Goal: Task Accomplishment & Management: Use online tool/utility

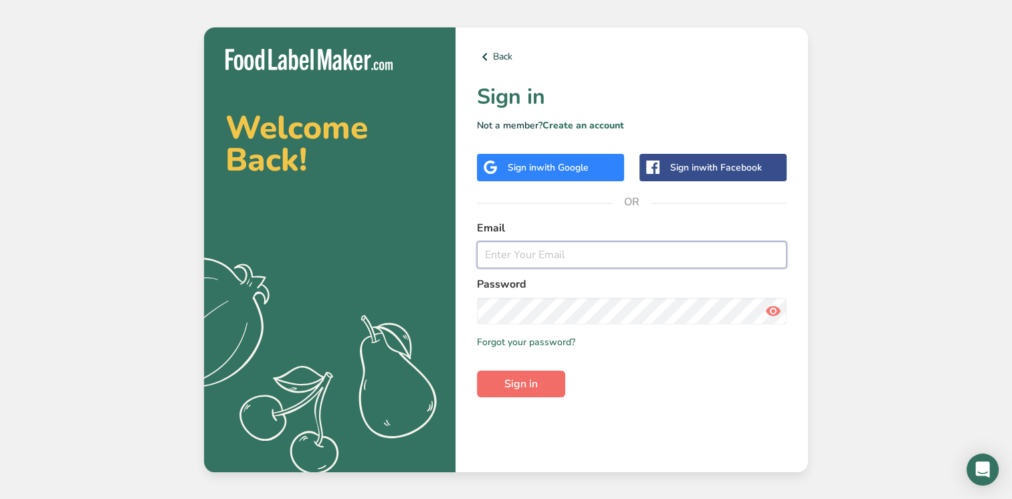
type input "[EMAIL_ADDRESS][DOMAIN_NAME]"
click at [527, 376] on span "Sign in" at bounding box center [520, 384] width 33 height 16
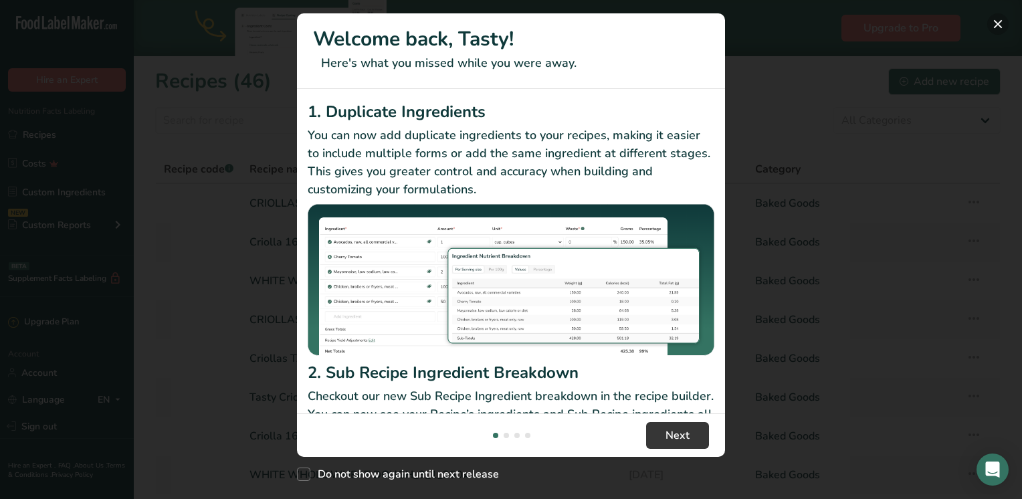
click at [995, 23] on button "New Features" at bounding box center [998, 23] width 21 height 21
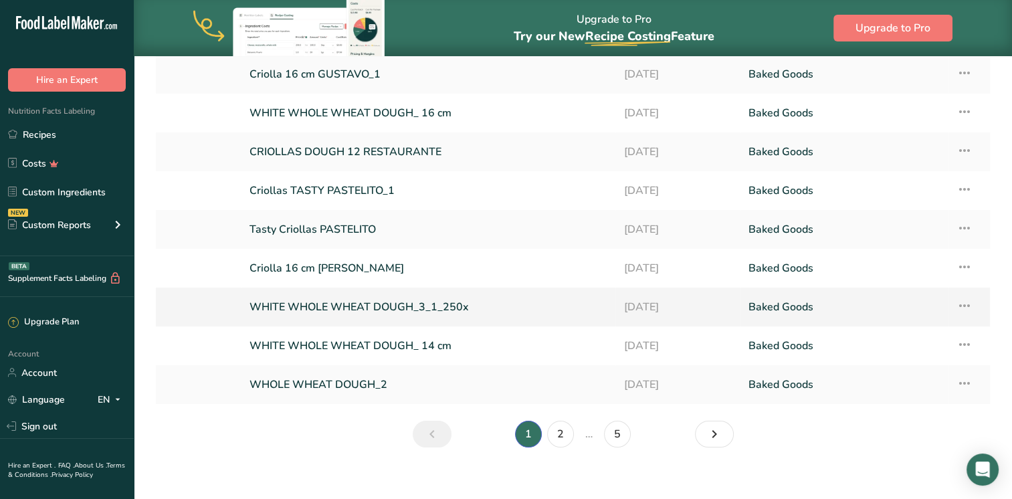
scroll to position [171, 0]
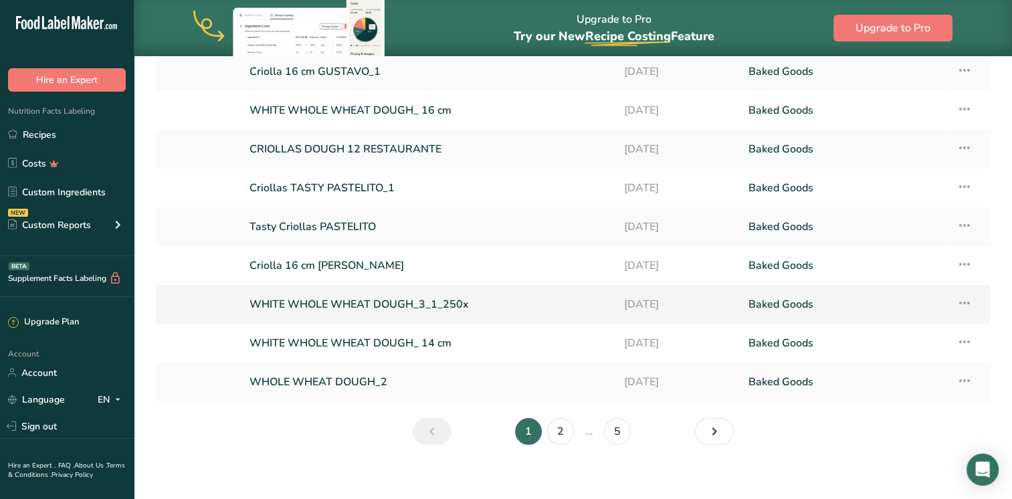
click at [379, 307] on link "WHITE WHOLE WHEAT DOUGH_3_1_250x" at bounding box center [429, 304] width 358 height 28
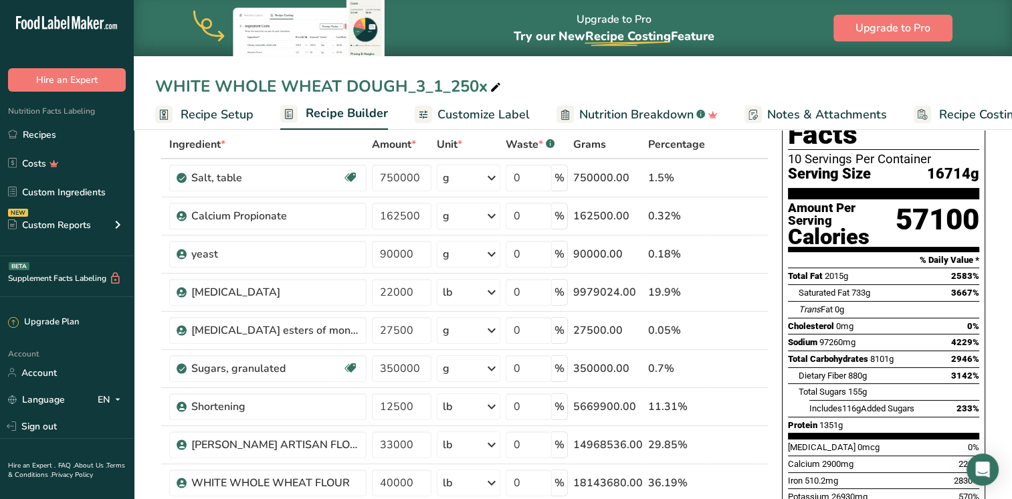
scroll to position [70, 0]
click at [739, 258] on icon at bounding box center [740, 255] width 9 height 14
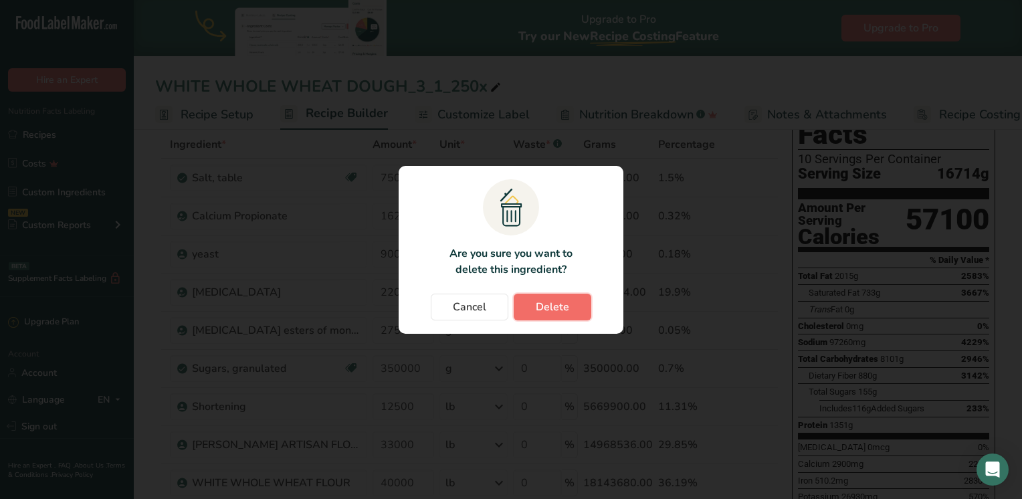
click at [565, 300] on span "Delete" at bounding box center [552, 307] width 33 height 16
type input "22000"
type input "27500"
type input "350000"
type input "12500"
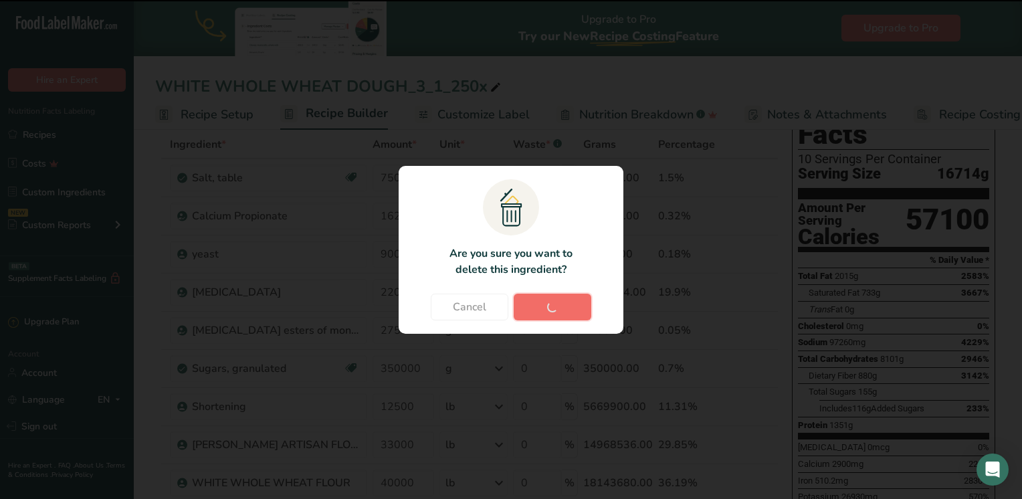
type input "33000"
type input "40000"
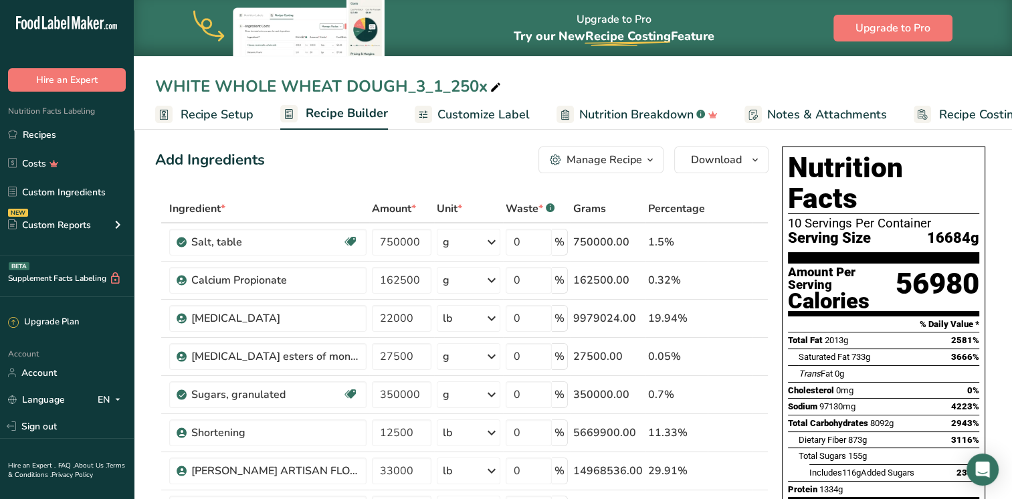
scroll to position [0, 0]
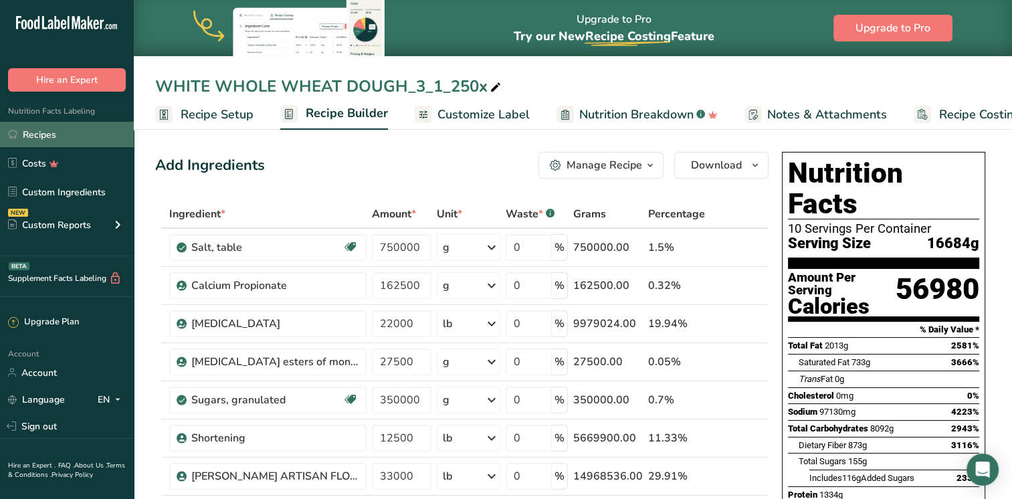
click at [35, 141] on link "Recipes" at bounding box center [67, 134] width 134 height 25
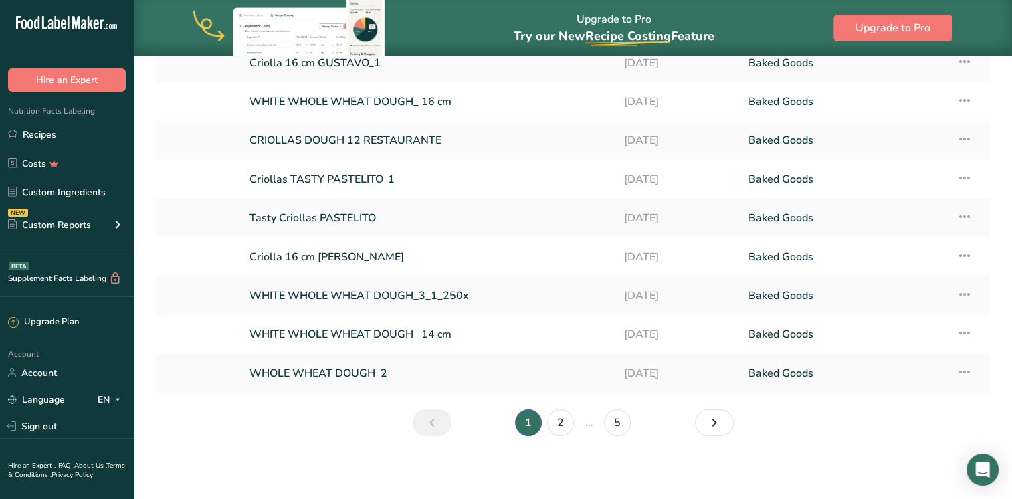
scroll to position [179, 0]
click at [445, 341] on link "WHITE WHOLE WHEAT DOUGH_ 14 cm" at bounding box center [429, 334] width 358 height 28
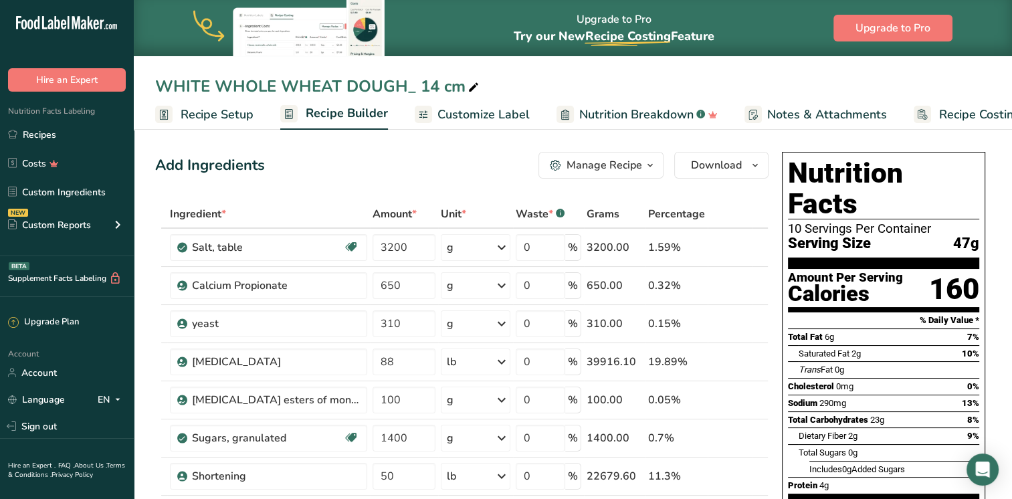
click at [484, 171] on div "Add Ingredients Manage Recipe Delete Recipe Duplicate Recipe Scale Recipe Save …" at bounding box center [462, 165] width 614 height 27
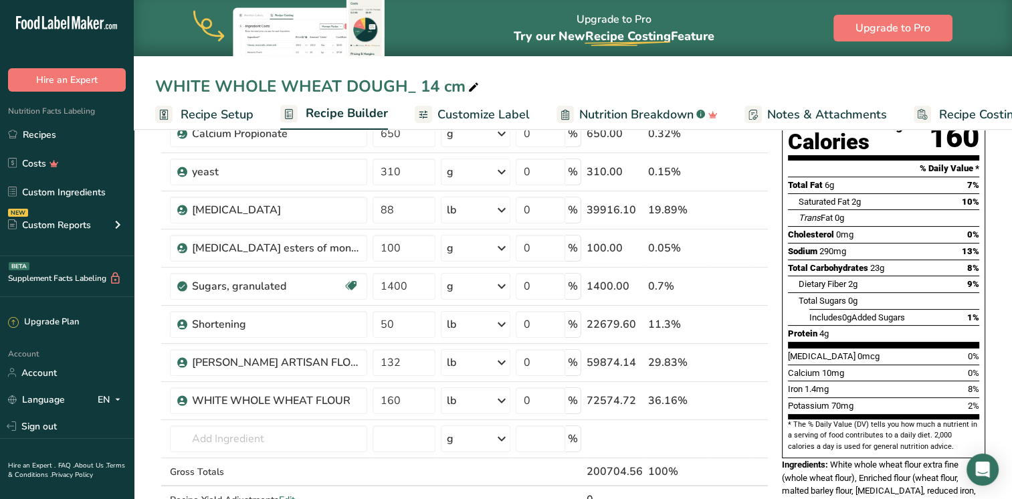
scroll to position [155, 0]
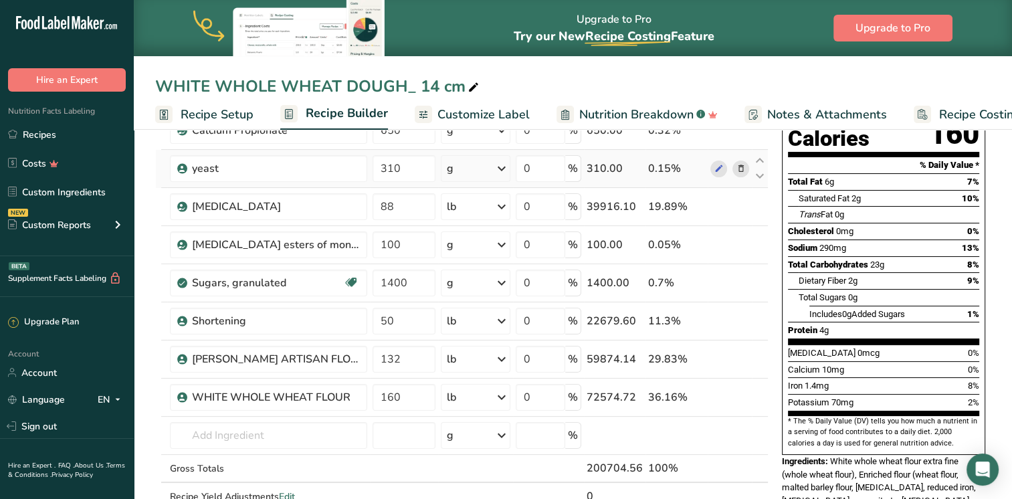
click at [745, 170] on icon at bounding box center [740, 169] width 9 height 14
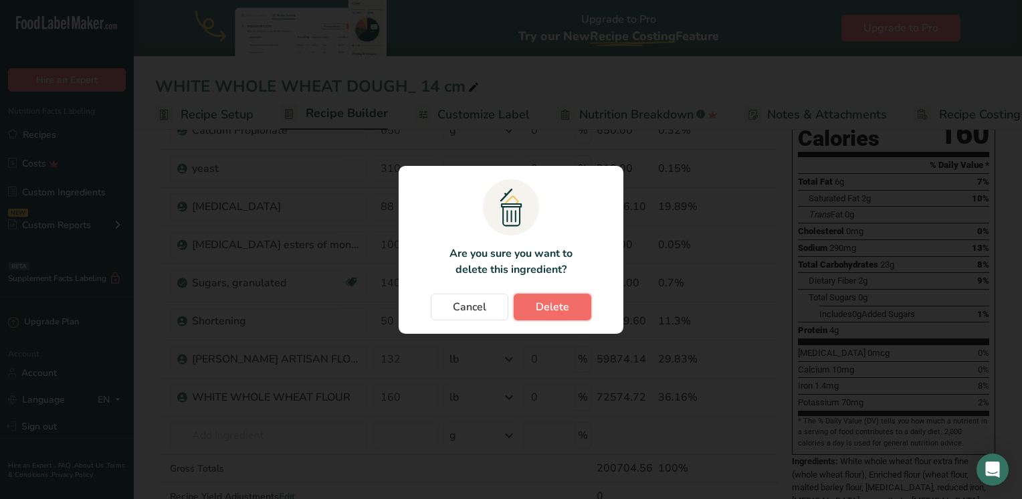
click at [583, 304] on button "Delete" at bounding box center [553, 307] width 78 height 27
type input "88"
type input "100"
type input "1400"
type input "50"
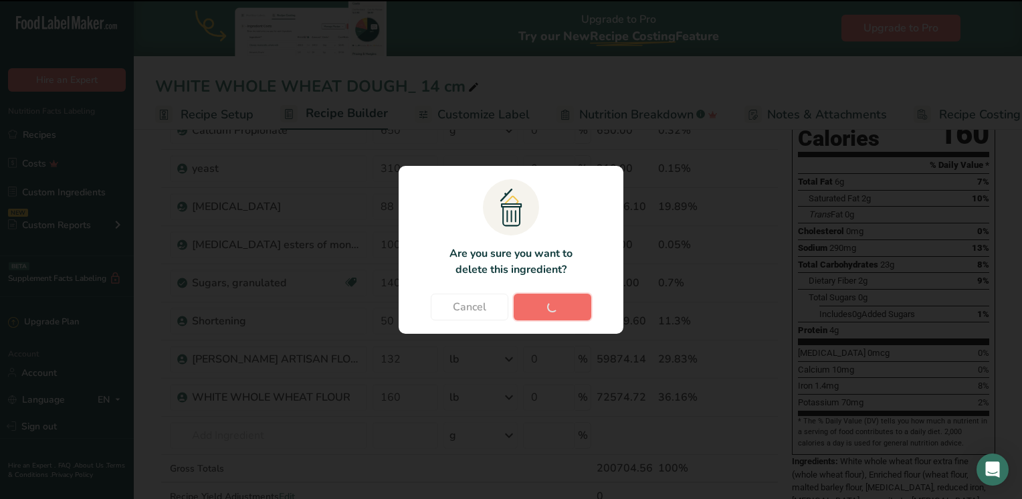
type input "132"
type input "160"
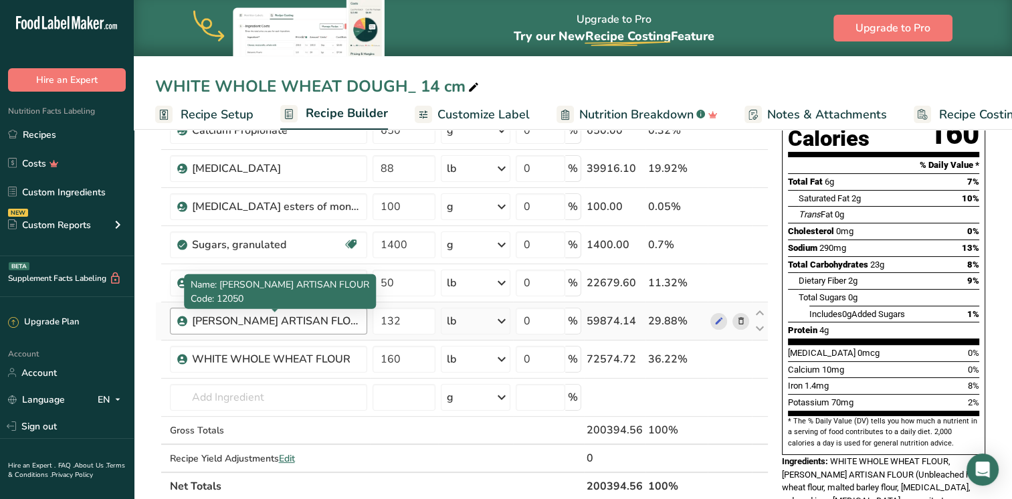
click at [358, 316] on div "[PERSON_NAME] ARTISAN FLOUR" at bounding box center [275, 321] width 167 height 16
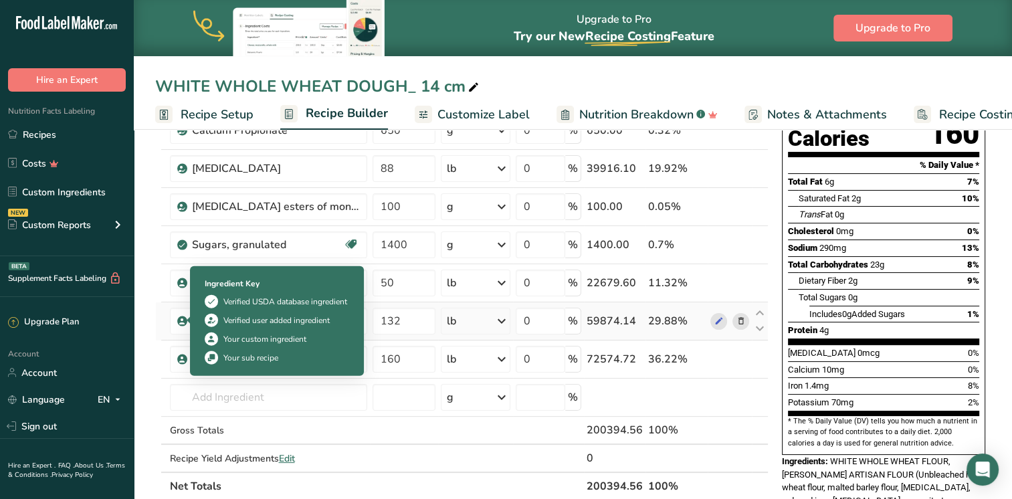
drag, startPoint x: 351, startPoint y: 318, endPoint x: 187, endPoint y: 316, distance: 163.9
click at [187, 316] on td "[PERSON_NAME] ARTISAN FLOUR" at bounding box center [268, 321] width 203 height 38
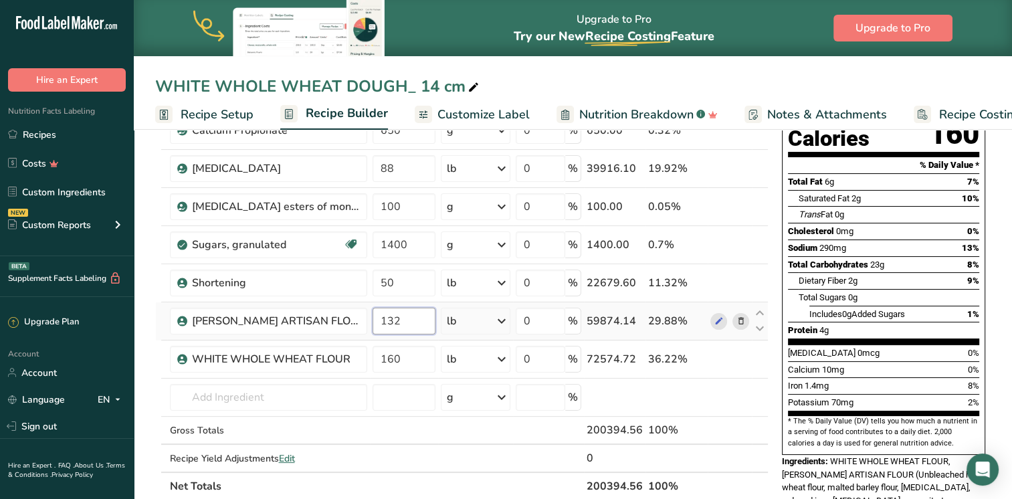
click at [393, 320] on input "132" at bounding box center [404, 321] width 63 height 27
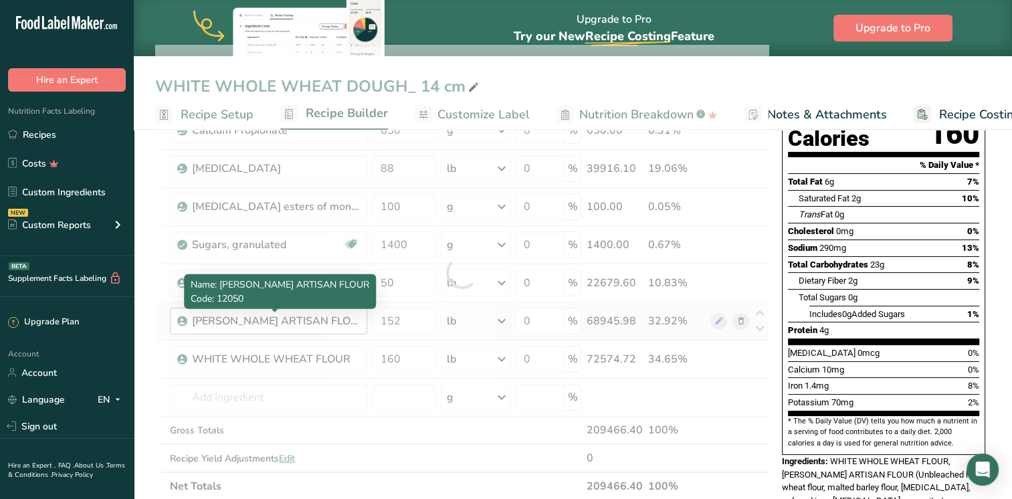
click at [323, 315] on div "Ingredient * Amount * Unit * Waste * .a-a{fill:#347362;}.b-a{fill:#fff;} Grams …" at bounding box center [462, 273] width 614 height 456
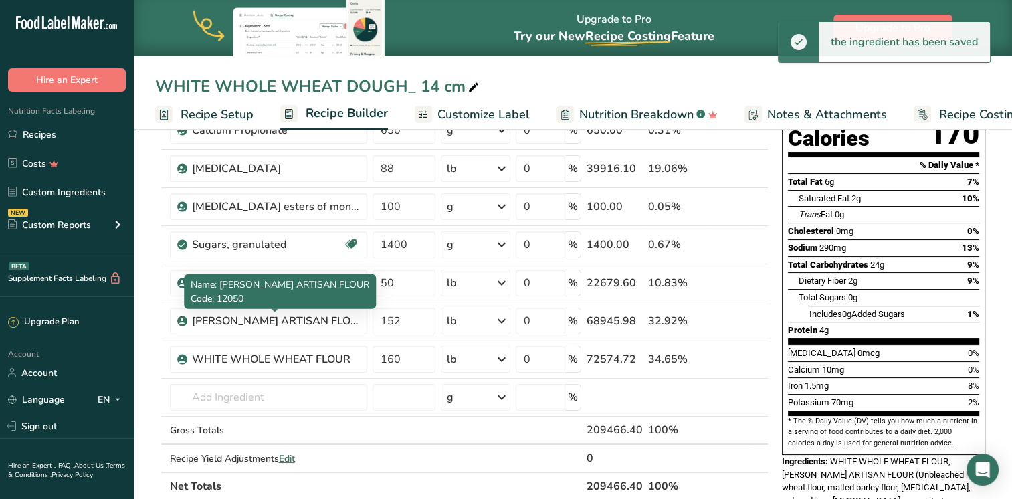
click at [355, 318] on div "[PERSON_NAME] ARTISAN FLOUR" at bounding box center [275, 321] width 167 height 16
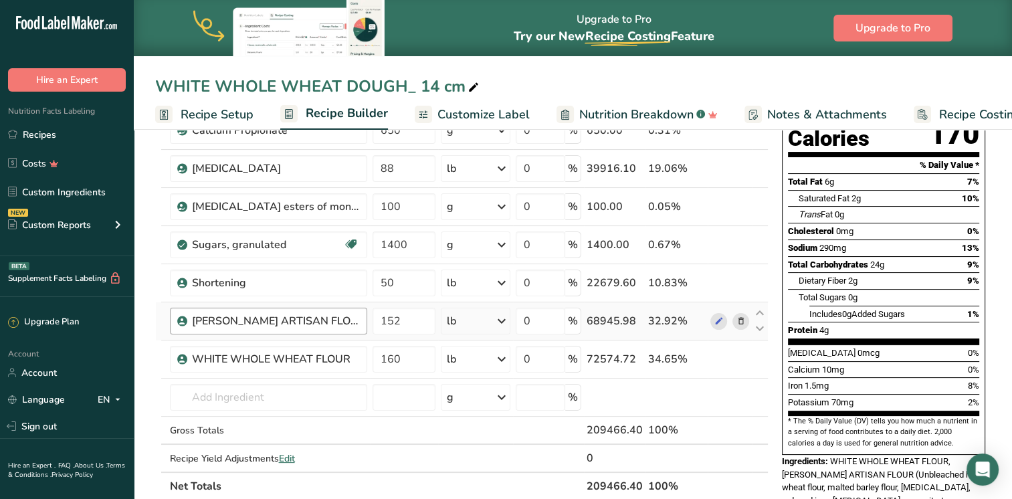
drag, startPoint x: 351, startPoint y: 322, endPoint x: 339, endPoint y: 321, distance: 12.1
click at [339, 321] on div "[PERSON_NAME] ARTISAN FLOUR" at bounding box center [275, 321] width 167 height 16
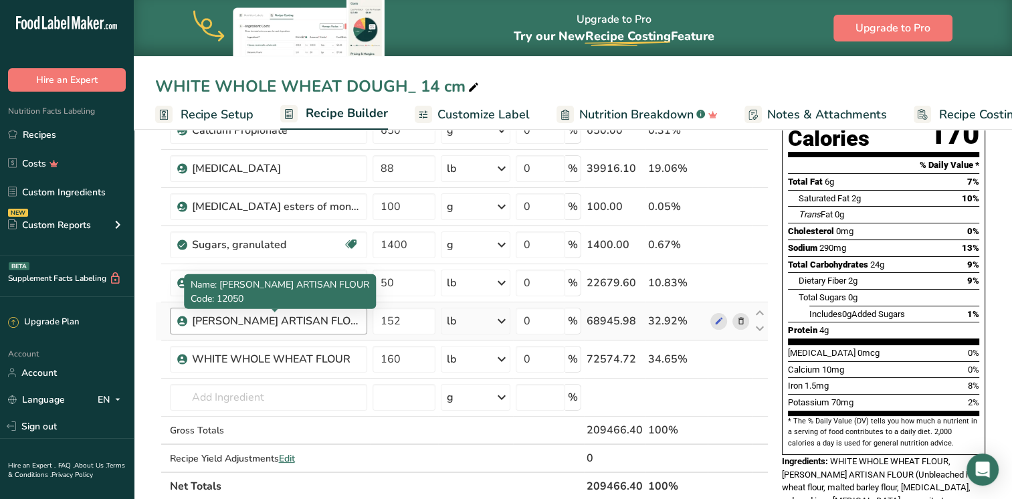
drag, startPoint x: 339, startPoint y: 321, endPoint x: 346, endPoint y: 320, distance: 6.7
click at [346, 320] on div "[PERSON_NAME] ARTISAN FLOUR" at bounding box center [275, 321] width 167 height 16
click at [353, 320] on div "[PERSON_NAME] ARTISAN FLOUR" at bounding box center [275, 321] width 167 height 16
click at [257, 320] on div "[PERSON_NAME] ARTISAN FLOUR" at bounding box center [275, 321] width 167 height 16
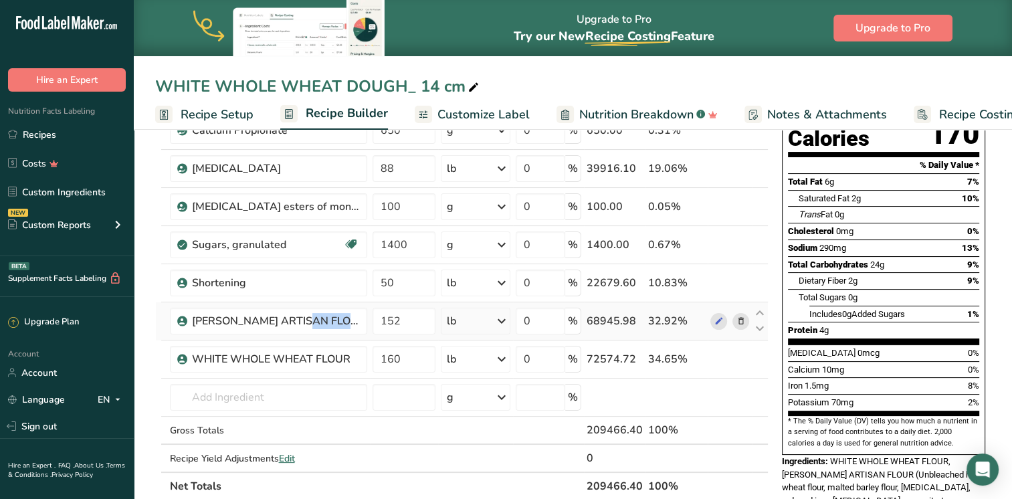
click at [740, 319] on icon at bounding box center [740, 321] width 9 height 14
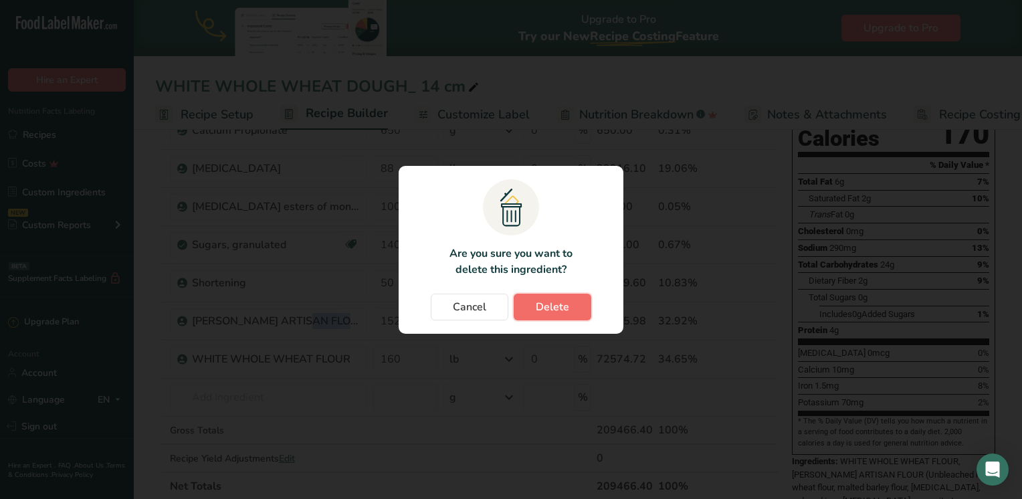
click at [562, 307] on span "Delete" at bounding box center [552, 307] width 33 height 16
type input "160"
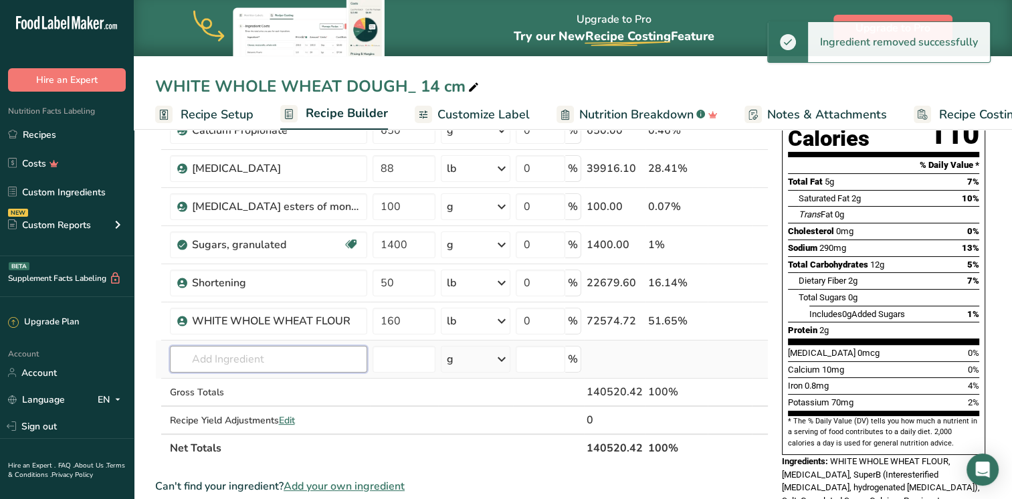
click at [232, 365] on input "text" at bounding box center [268, 359] width 197 height 27
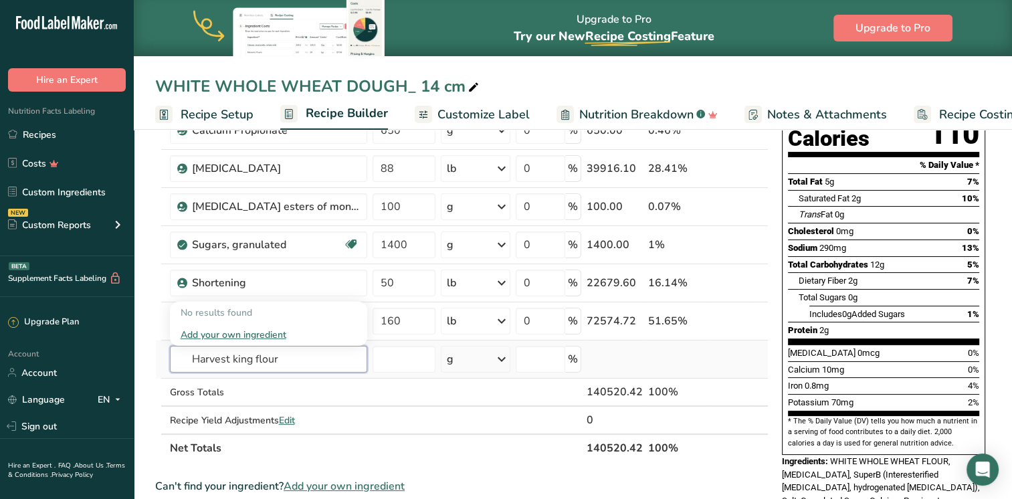
type input "Harvest king flour"
click at [268, 331] on div "Add your own ingredient" at bounding box center [269, 335] width 176 height 14
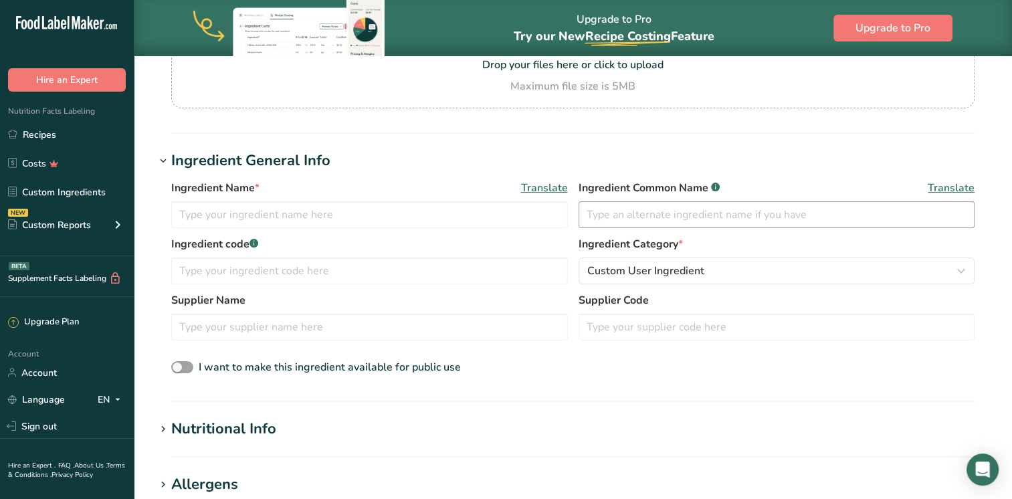
scroll to position [168, 0]
click at [600, 74] on div "Drop your files here or click to upload Maximum file size is 5MB" at bounding box center [573, 62] width 797 height 62
click at [600, 74] on input "Drop your files here or click to upload Maximum file size is 5MB" at bounding box center [573, 62] width 804 height 90
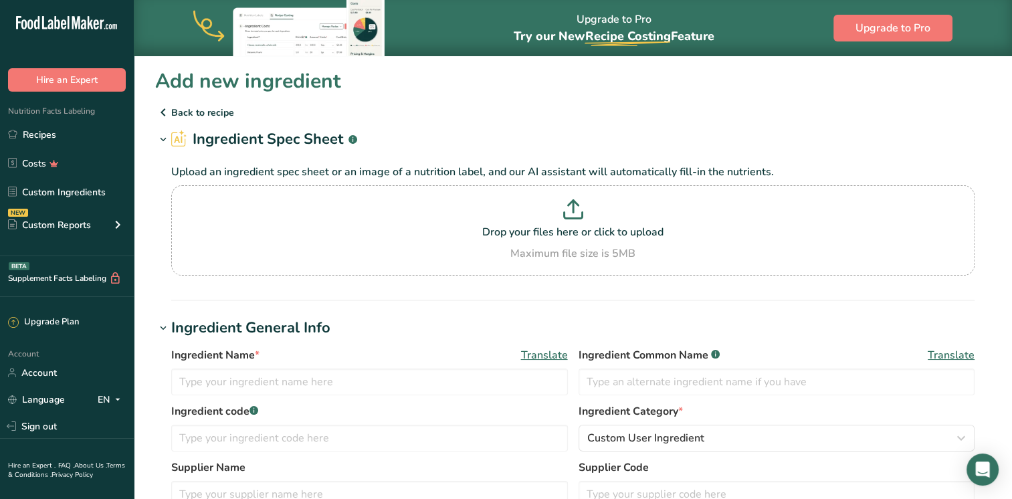
click at [185, 111] on p "Back to recipe" at bounding box center [573, 112] width 836 height 16
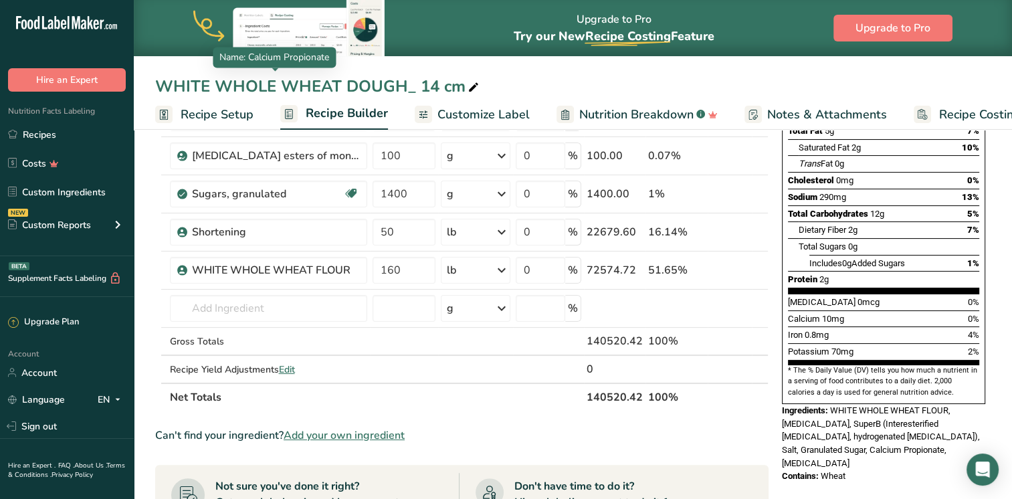
scroll to position [206, 0]
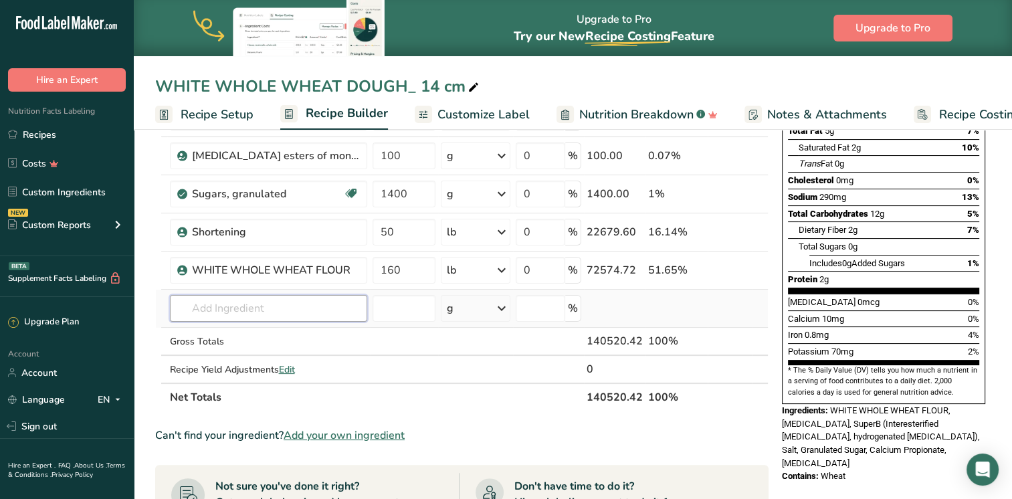
click at [311, 312] on input "text" at bounding box center [268, 308] width 197 height 27
type input "Gold Medal harvest King"
click at [235, 357] on div "Add your own ingredient" at bounding box center [269, 358] width 176 height 14
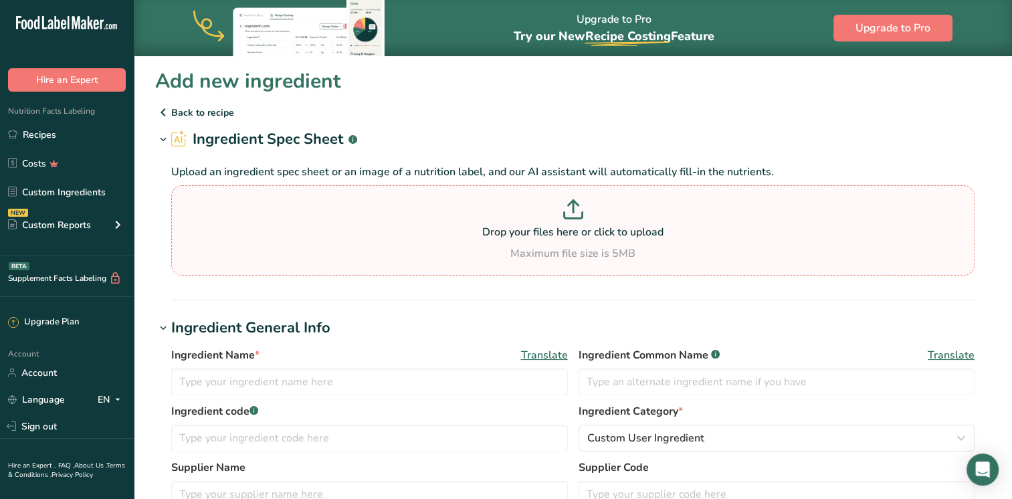
click at [585, 203] on p at bounding box center [573, 211] width 797 height 25
click at [585, 203] on input "Drop your files here or click to upload Maximum file size is 5MB" at bounding box center [573, 230] width 804 height 90
type input "C:\fakepath\gold medal [PERSON_NAME] spec sheet.pdf"
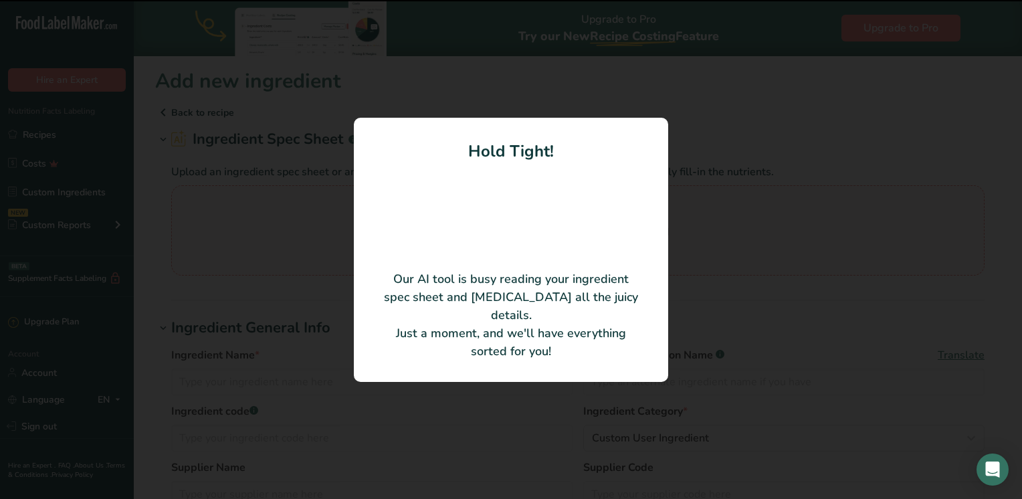
type input "Flour Wheat Harvest King"
type input "053236"
type input "GENERAL [PERSON_NAME]/FLOUR"
type input "53722"
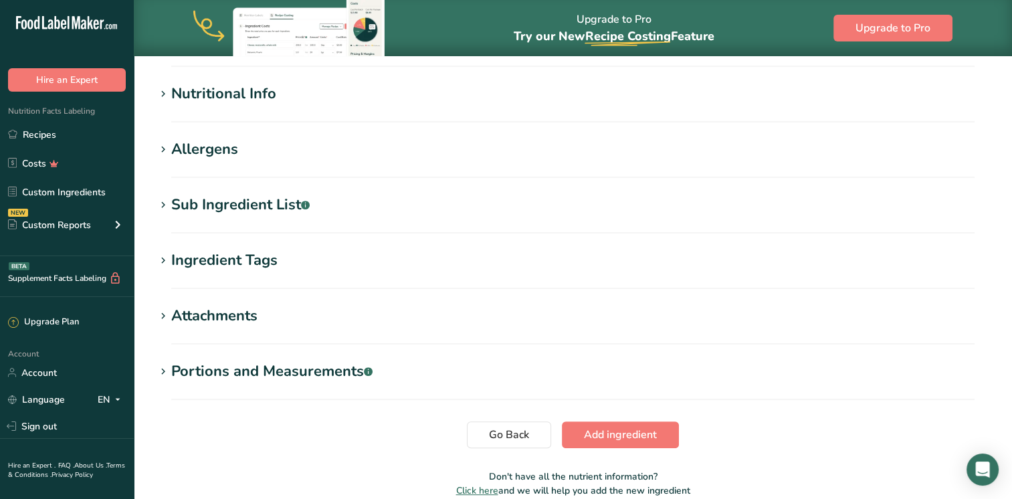
scroll to position [466, 0]
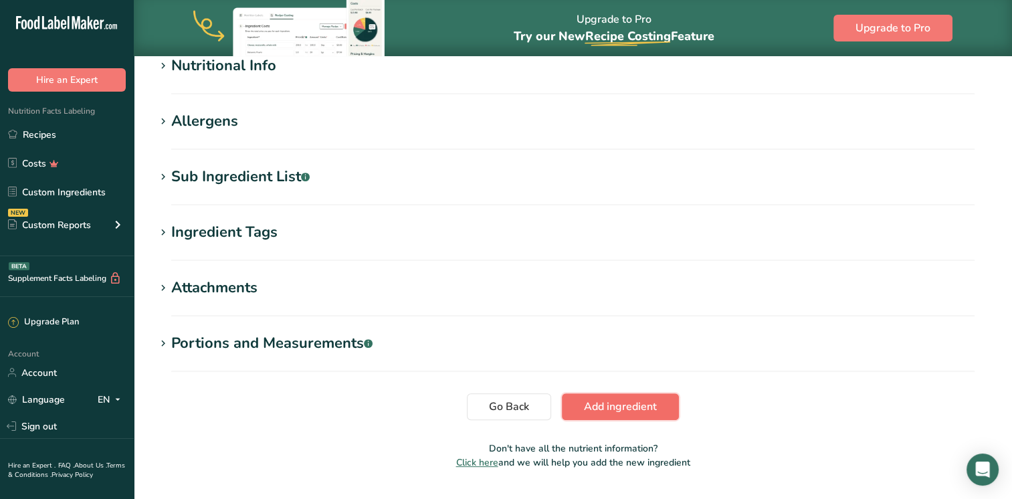
click at [645, 399] on span "Add ingredient" at bounding box center [620, 407] width 73 height 16
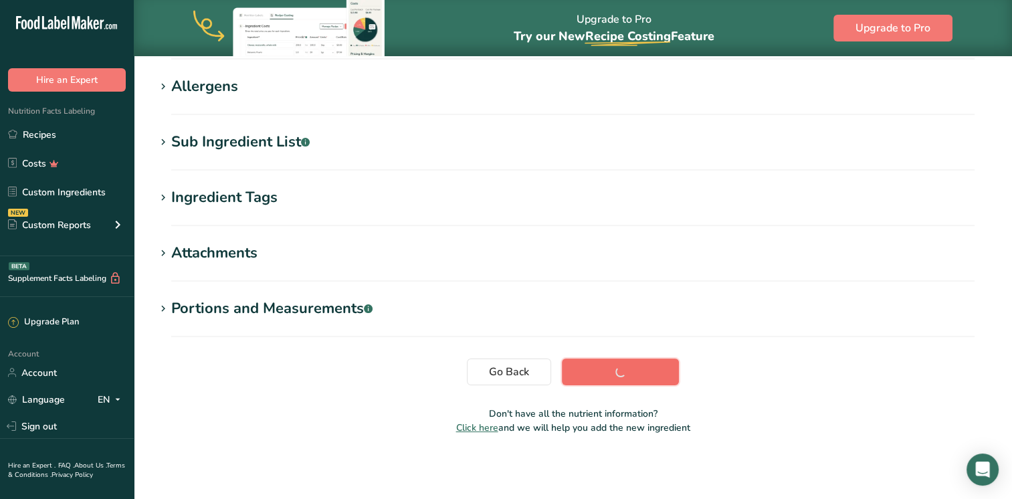
scroll to position [219, 0]
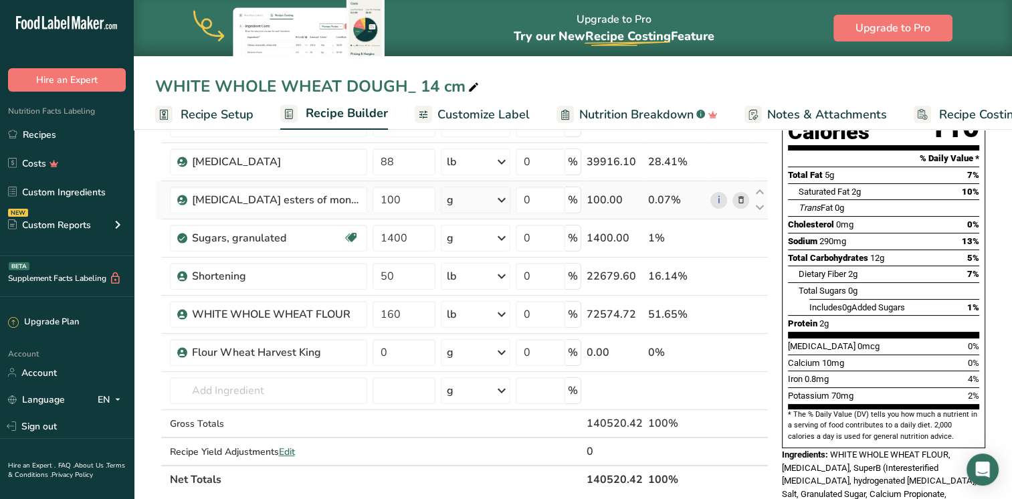
scroll to position [163, 0]
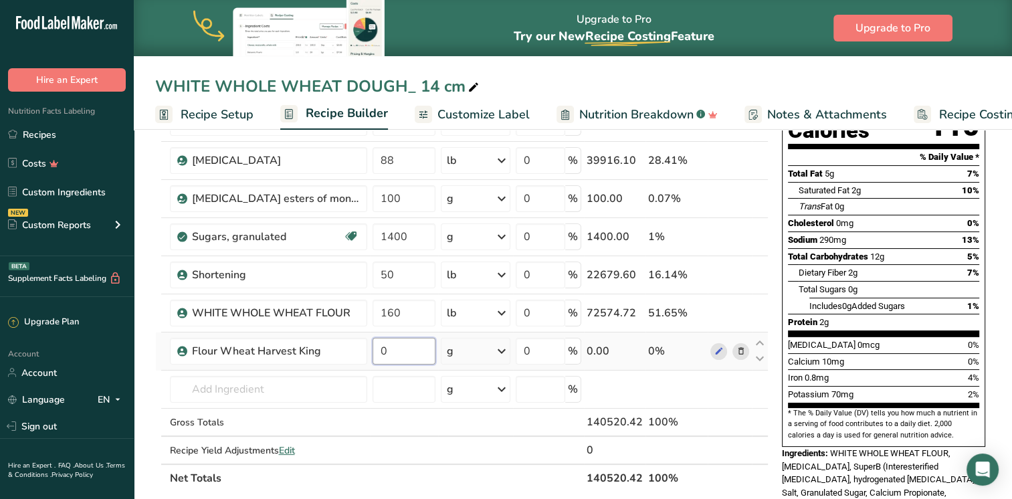
click at [399, 351] on input "0" at bounding box center [404, 351] width 63 height 27
type input "150"
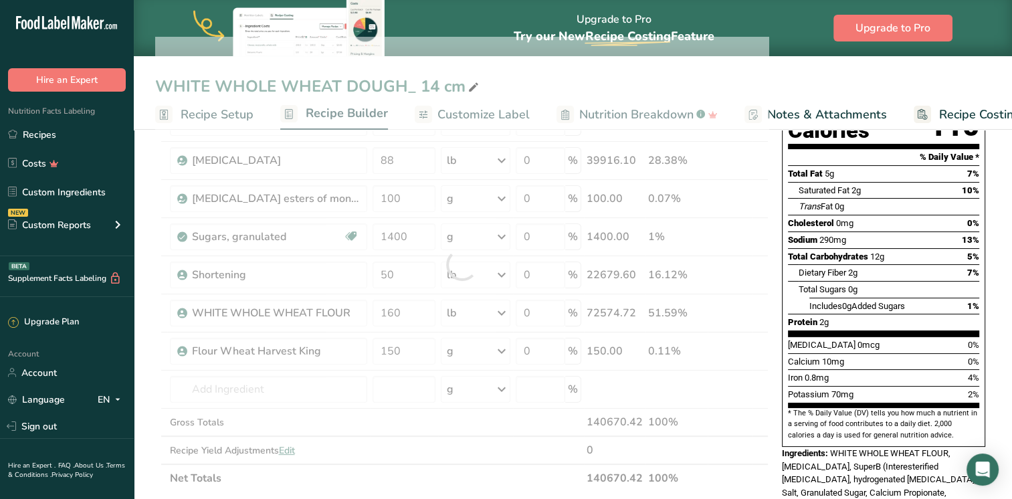
click at [155, 285] on section "Add Ingredients Manage Recipe Delete Recipe Duplicate Recipe Scale Recipe Save …" at bounding box center [573, 464] width 878 height 1004
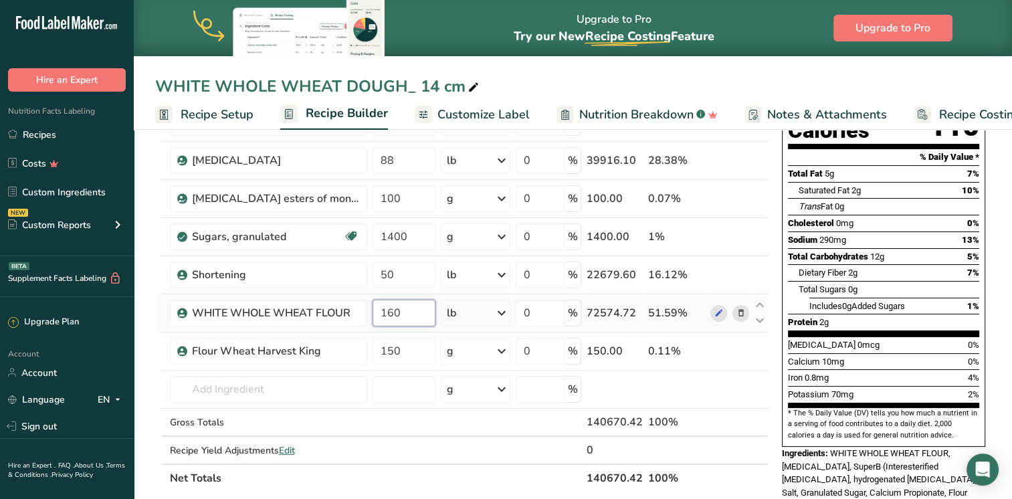
click at [399, 320] on input "160" at bounding box center [404, 313] width 63 height 27
type input "163"
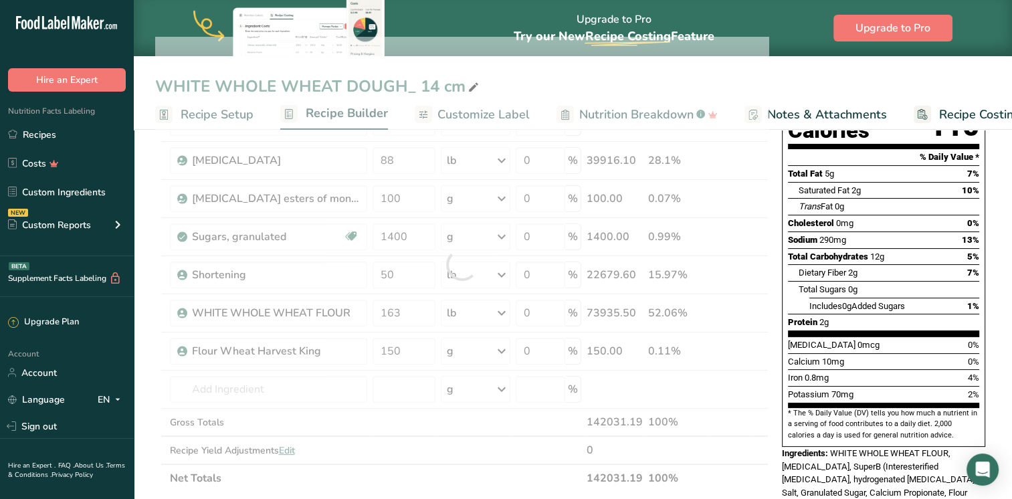
click at [731, 72] on div "WHITE WHOLE WHEAT DOUGH_ 14 cm Recipe Setup Recipe Builder Customize Label Nutr…" at bounding box center [573, 464] width 878 height 1004
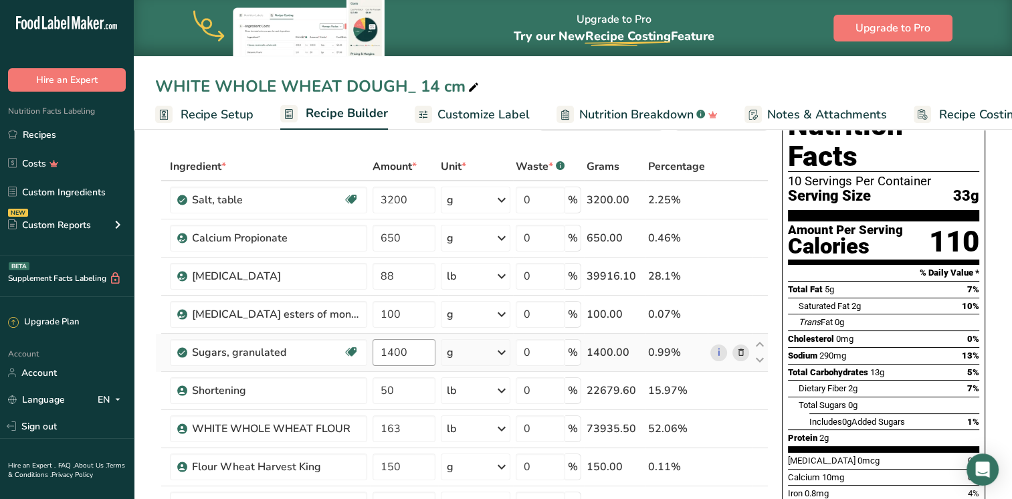
scroll to position [45, 0]
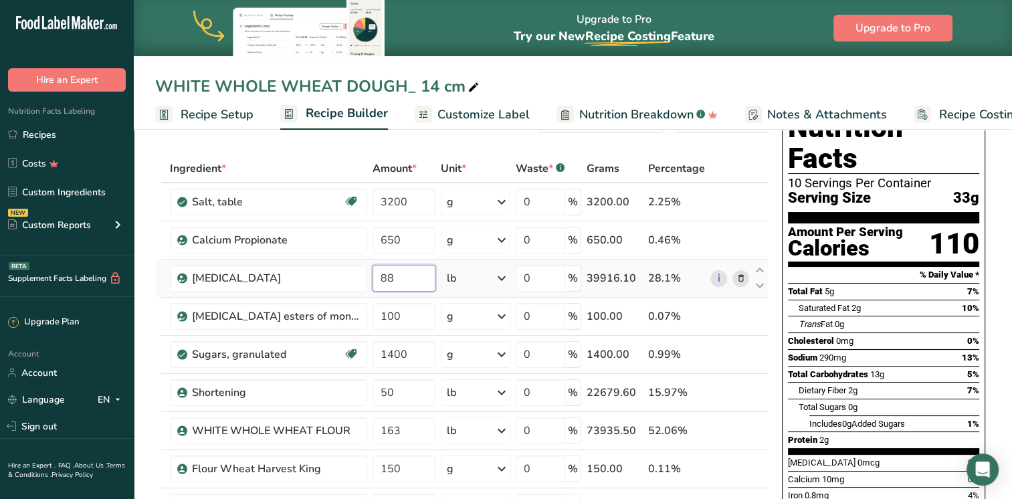
click at [409, 280] on input "88" at bounding box center [404, 278] width 63 height 27
type input "8"
type input "92"
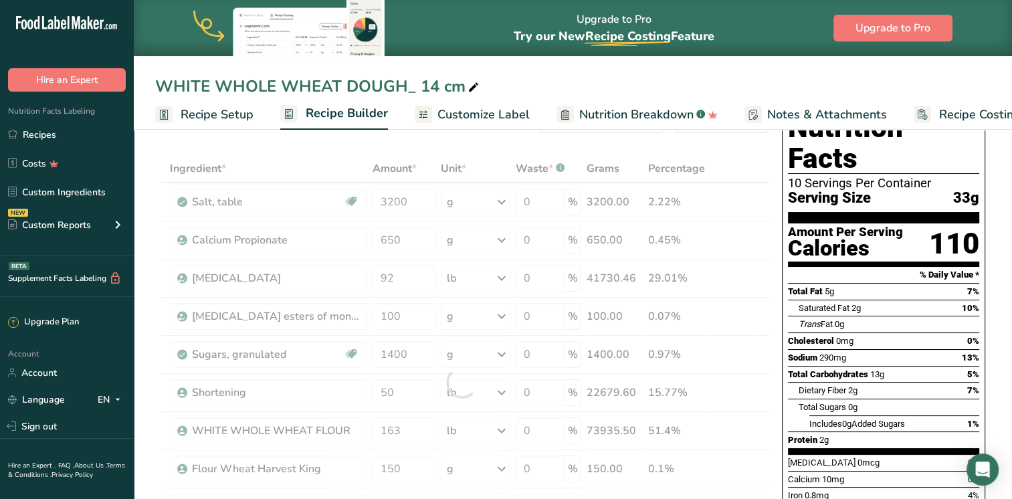
click at [733, 82] on div "WHITE WHOLE WHEAT DOUGH_ 14 cm" at bounding box center [573, 86] width 878 height 24
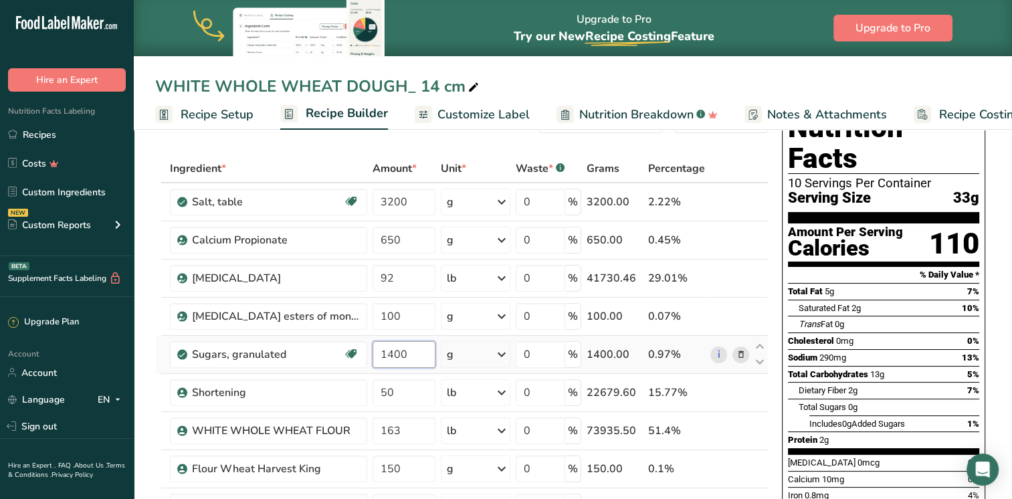
click at [393, 353] on input "1400" at bounding box center [404, 354] width 63 height 27
type input "1700"
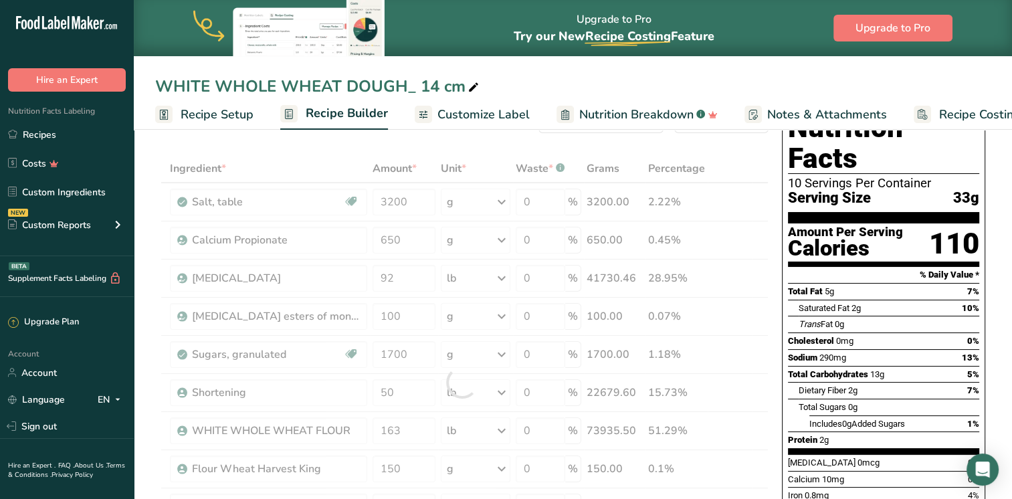
click at [565, 70] on div "WHITE WHOLE WHEAT DOUGH_ 14 cm Recipe Setup Recipe Builder Customize Label Nutr…" at bounding box center [573, 65] width 878 height 130
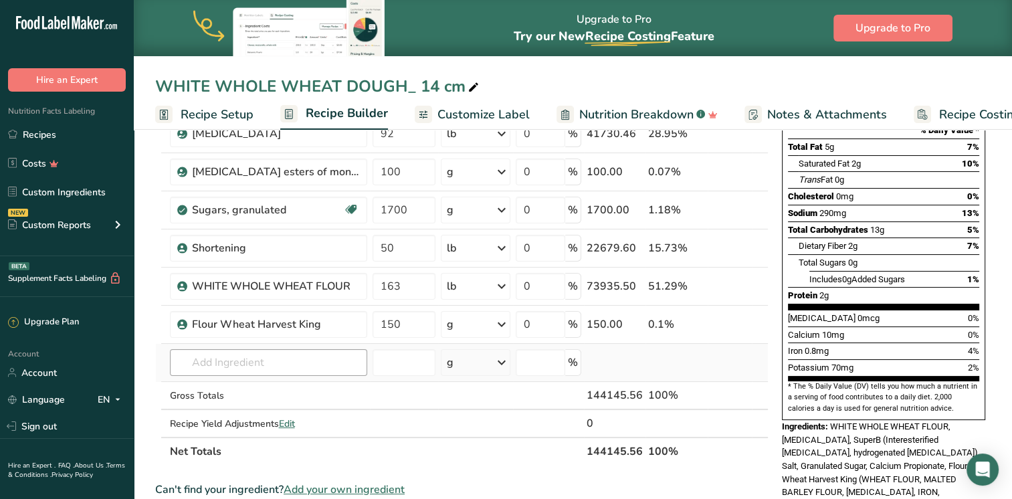
scroll to position [192, 0]
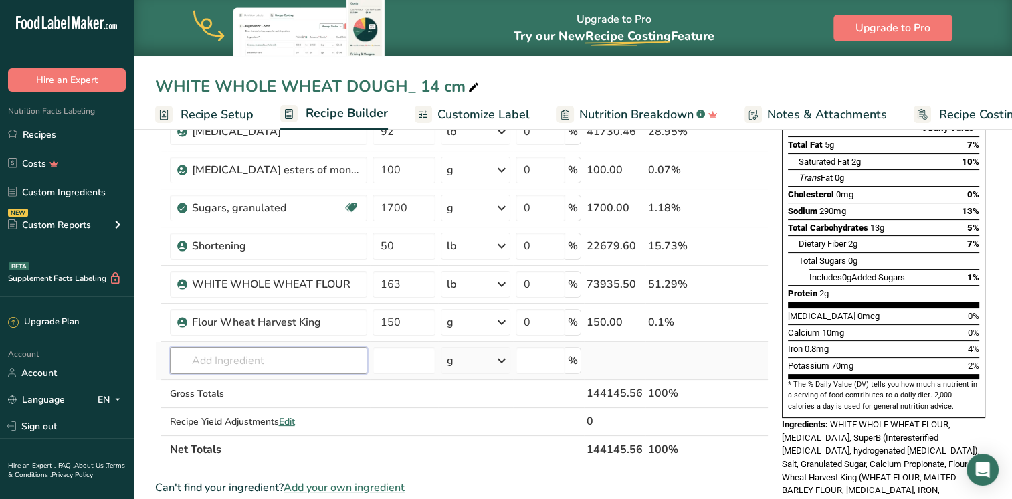
click at [281, 367] on input "text" at bounding box center [268, 360] width 197 height 27
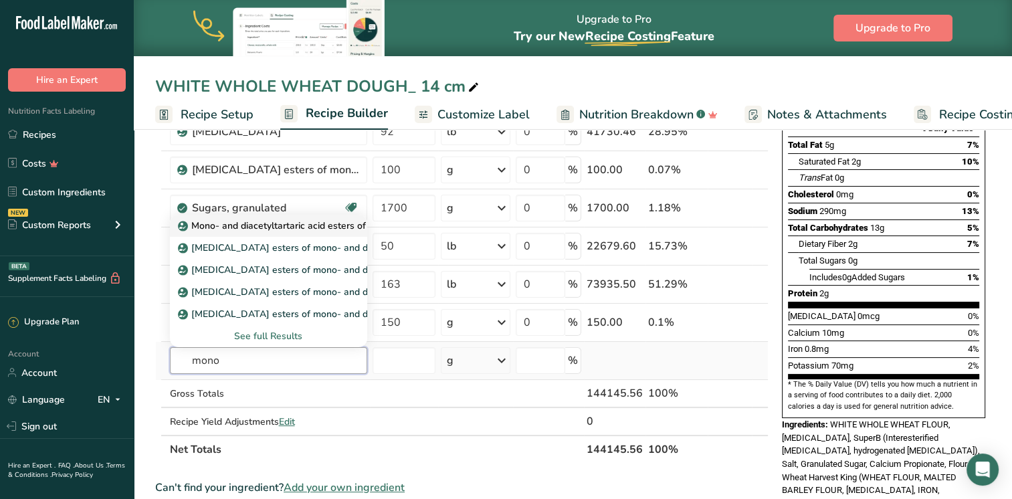
type input "mono"
click at [337, 221] on p "Mono- and diacetyltartaric acid esters of mono- and diglycerides of fatty acids…" at bounding box center [372, 226] width 383 height 14
type input "Mono- and diacetyltartaric acid esters of mono- and diglycerides of fatty acids…"
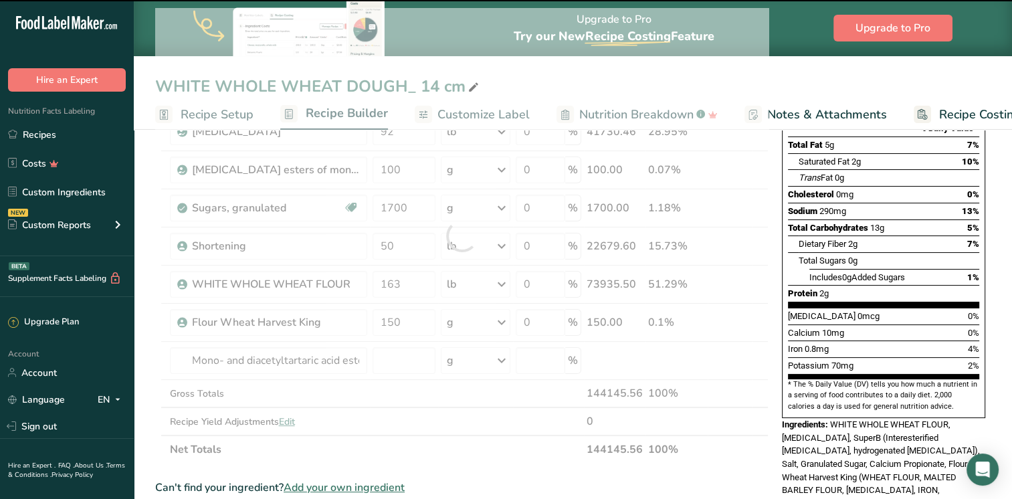
type input "0"
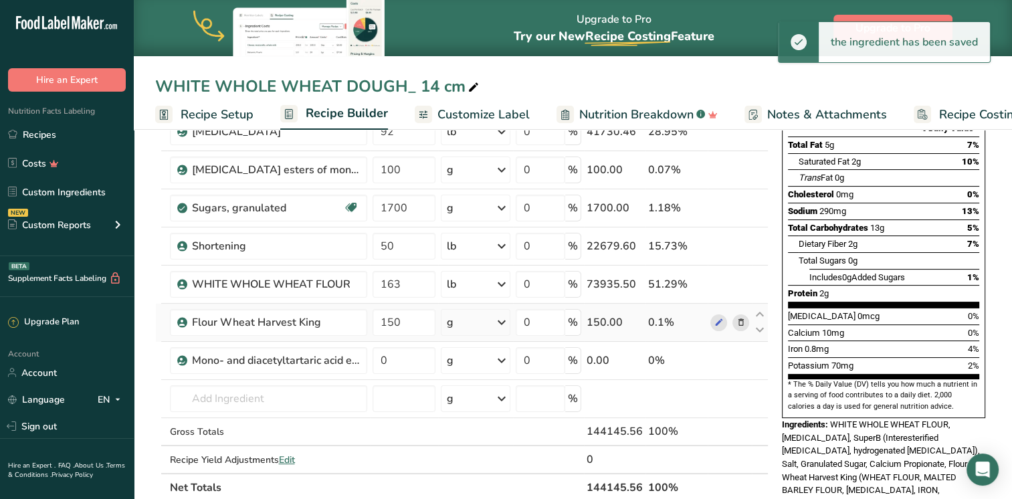
click at [479, 316] on div "g" at bounding box center [476, 322] width 70 height 27
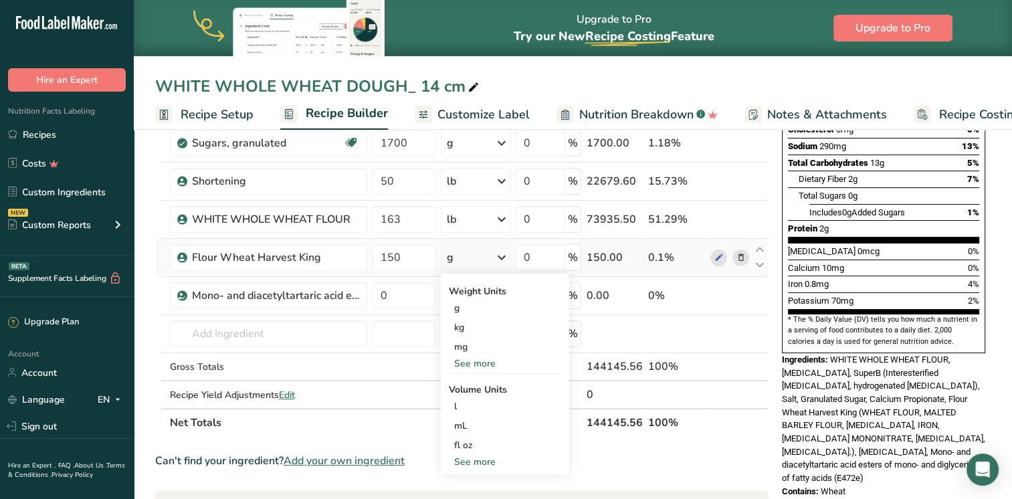
scroll to position [262, 0]
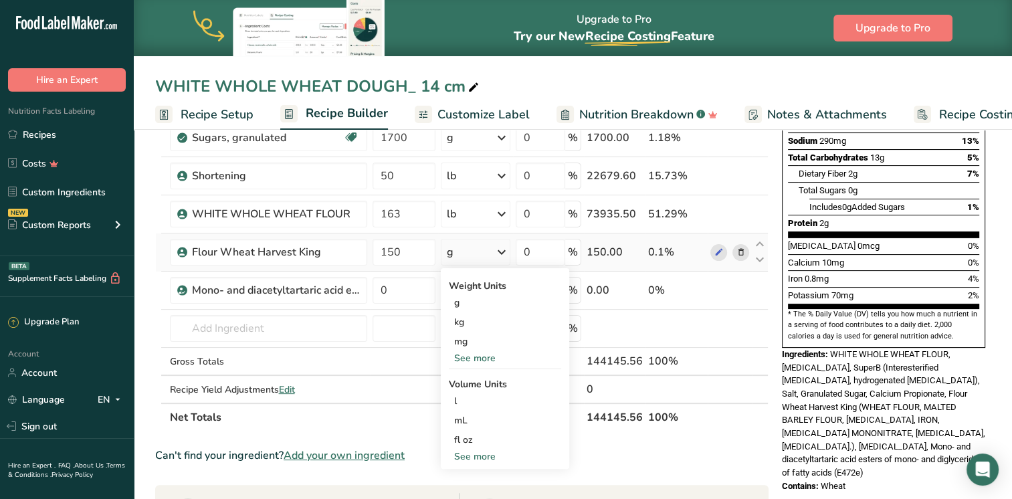
click at [475, 360] on div "See more" at bounding box center [505, 358] width 112 height 14
click at [472, 377] on div "lb" at bounding box center [505, 380] width 112 height 19
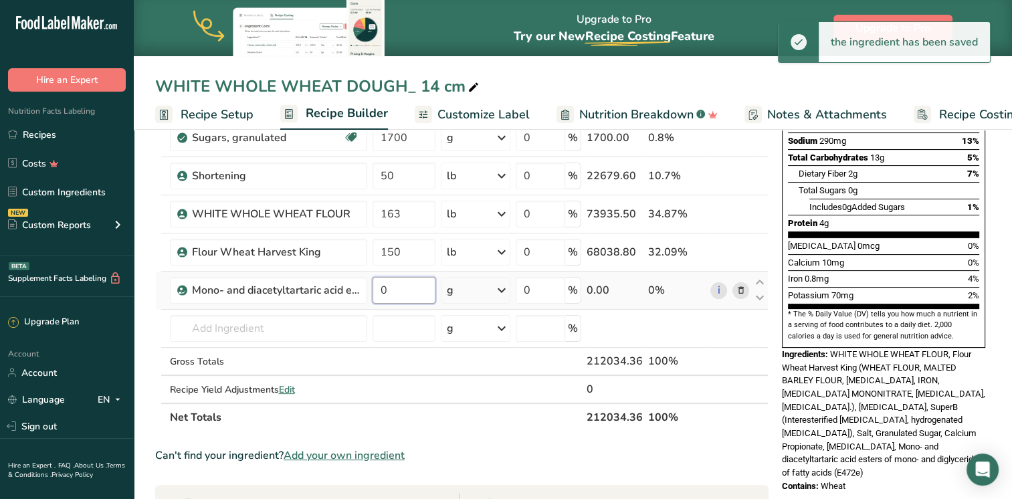
click at [394, 293] on input "0" at bounding box center [404, 290] width 63 height 27
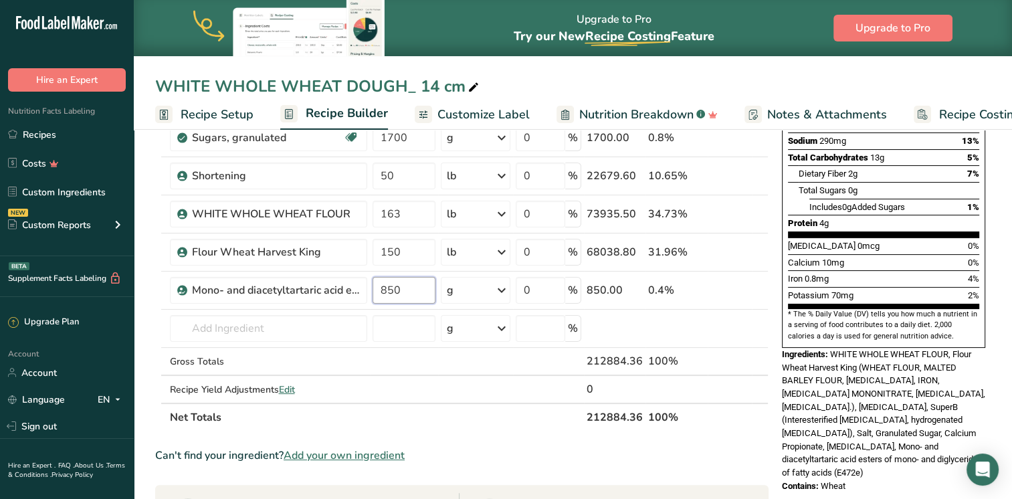
type input "850"
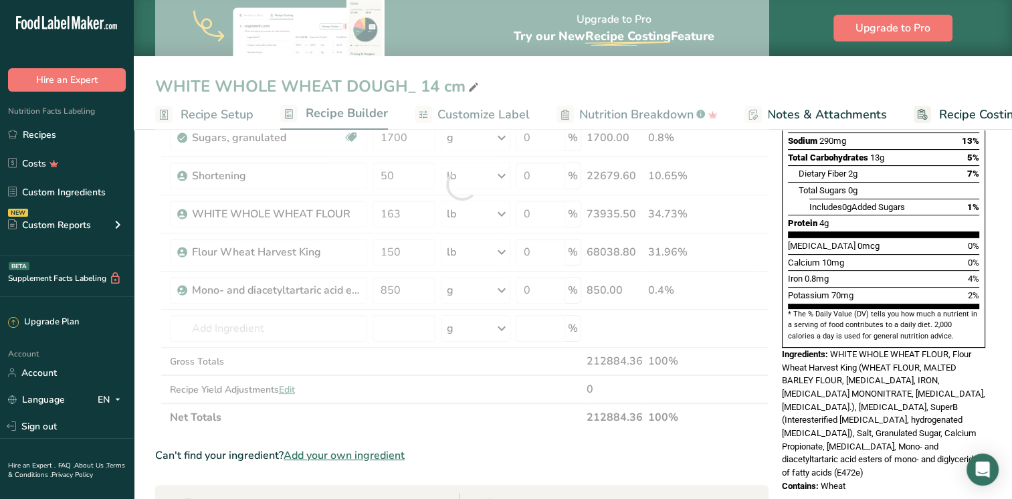
click at [499, 437] on section "Ingredient * Amount * Unit * Waste * .a-a{fill:#347362;}.b-a{fill:#fff;} Grams …" at bounding box center [462, 400] width 614 height 924
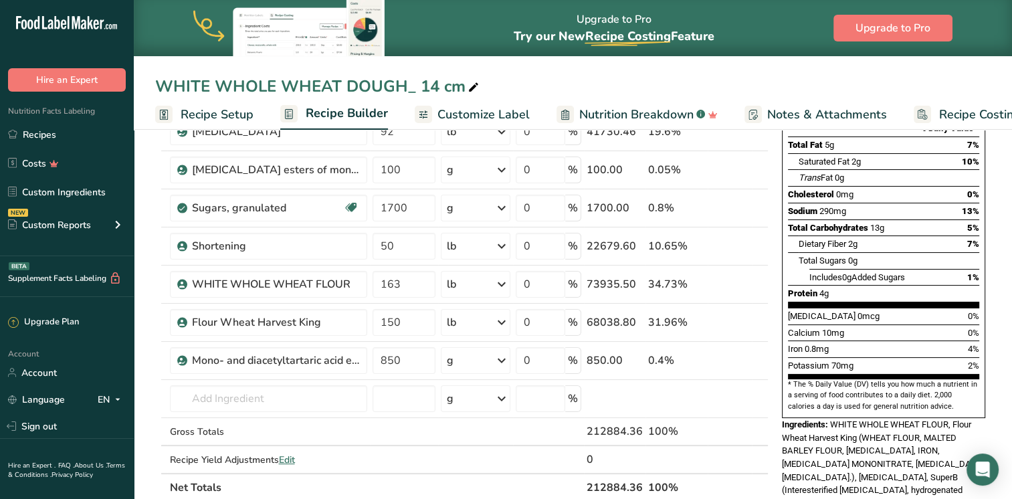
scroll to position [0, 0]
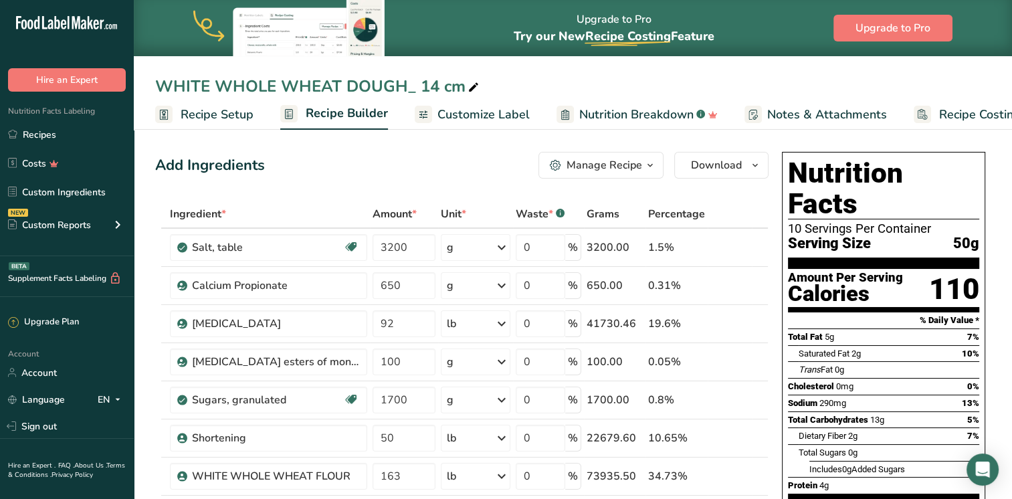
click at [245, 114] on span "Recipe Setup" at bounding box center [217, 115] width 73 height 18
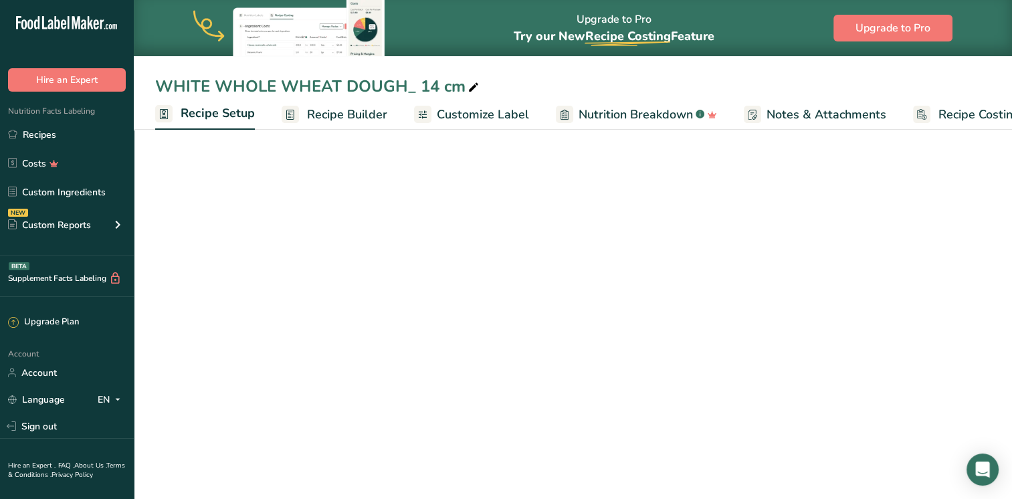
scroll to position [0, 5]
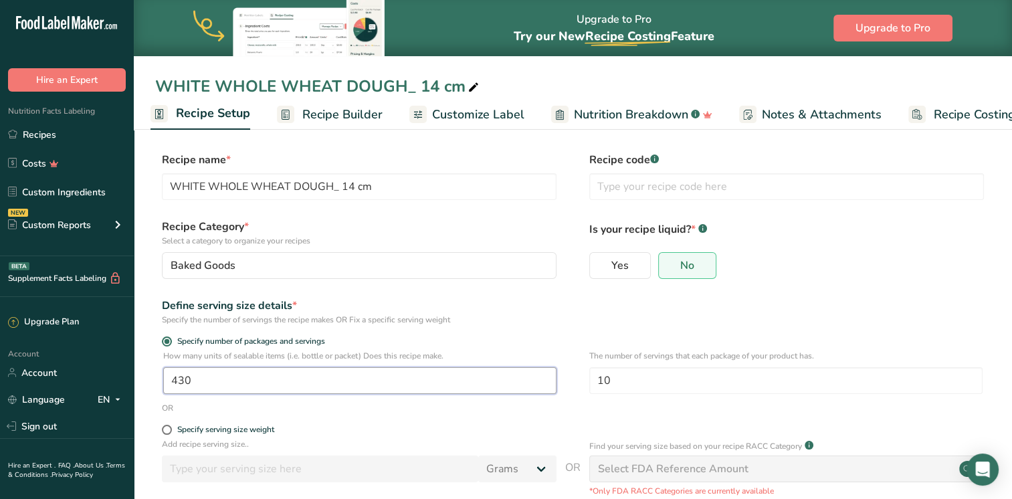
click at [420, 390] on input "430" at bounding box center [359, 380] width 393 height 27
type input "420"
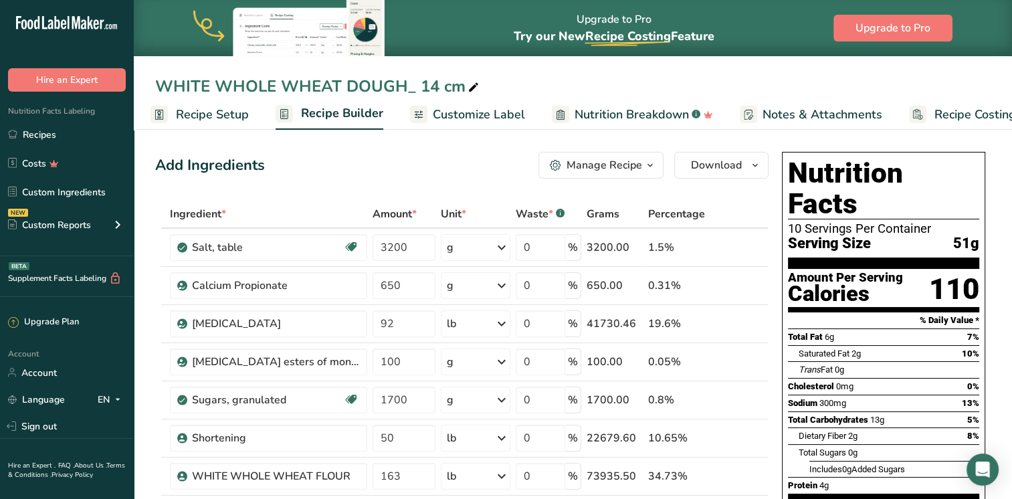
click at [206, 111] on span "Recipe Setup" at bounding box center [212, 115] width 73 height 18
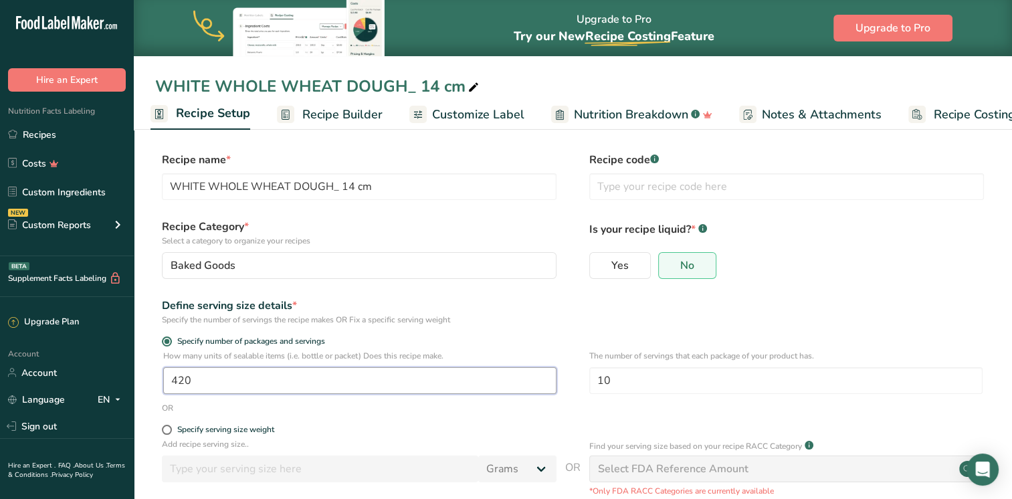
click at [353, 386] on input "420" at bounding box center [359, 380] width 393 height 27
type input "410"
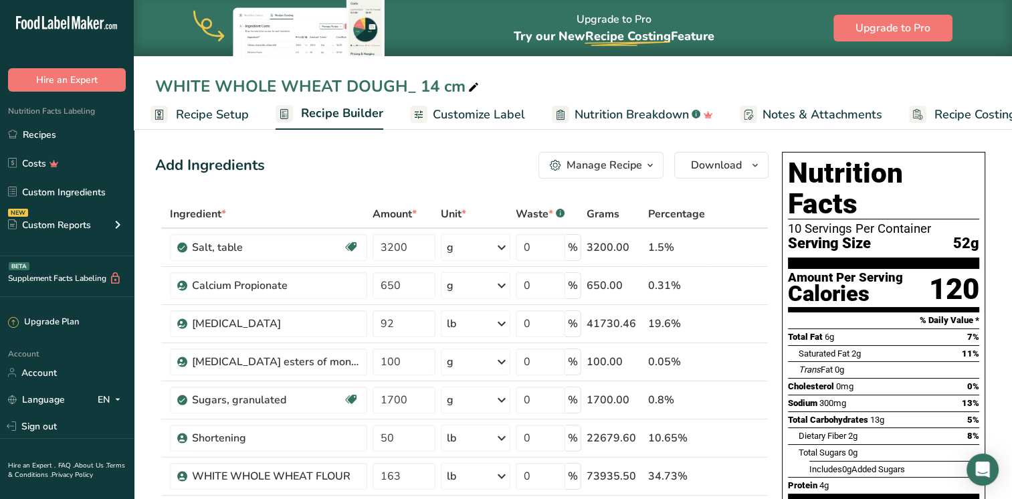
click at [234, 118] on span "Recipe Setup" at bounding box center [212, 115] width 73 height 18
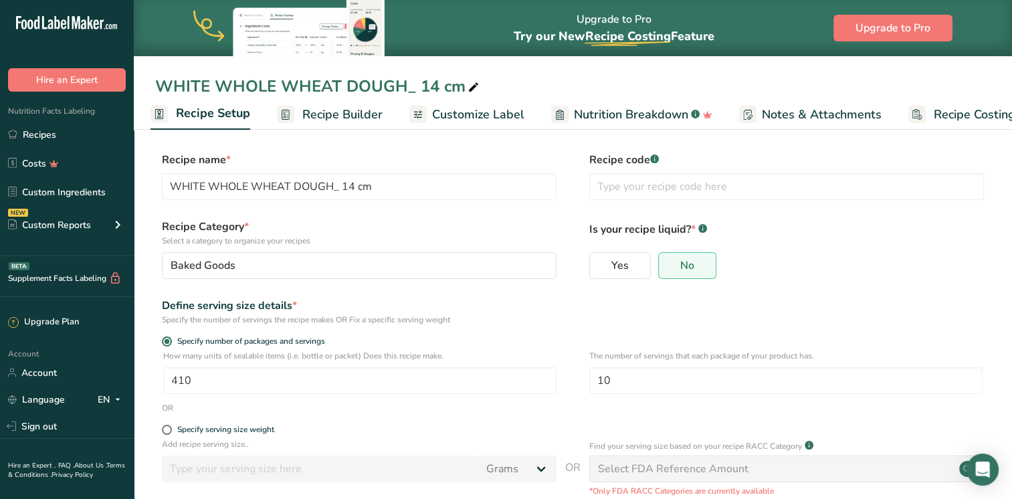
scroll to position [40, 0]
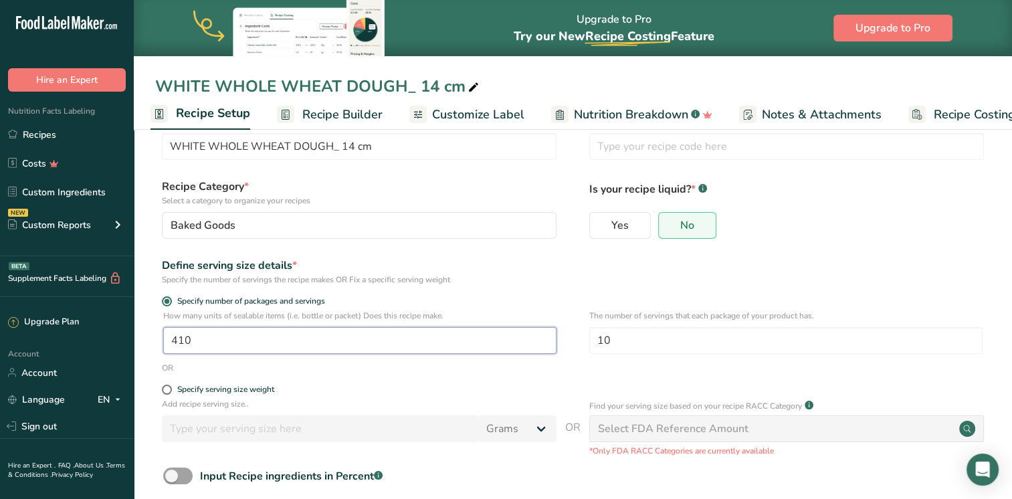
click at [333, 341] on input "410" at bounding box center [359, 340] width 393 height 27
type input "400"
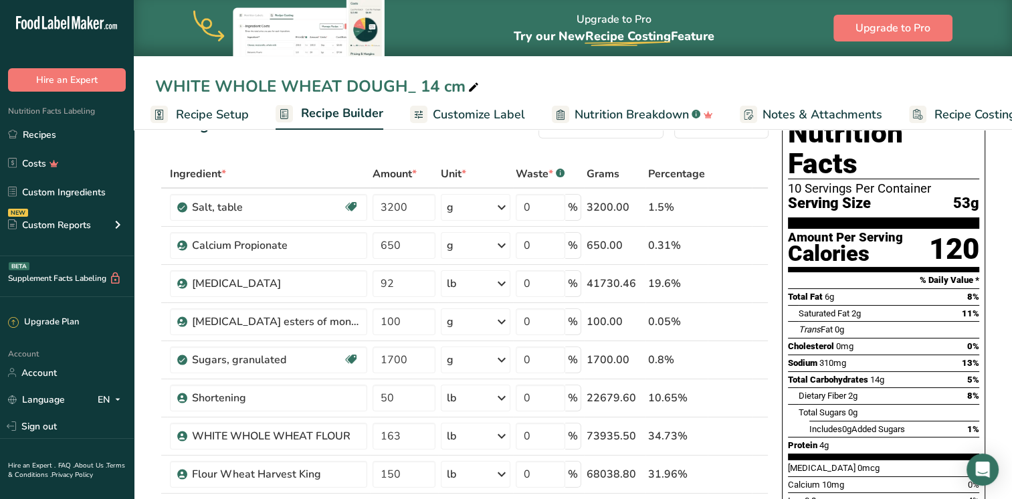
click at [220, 108] on span "Recipe Setup" at bounding box center [212, 115] width 73 height 18
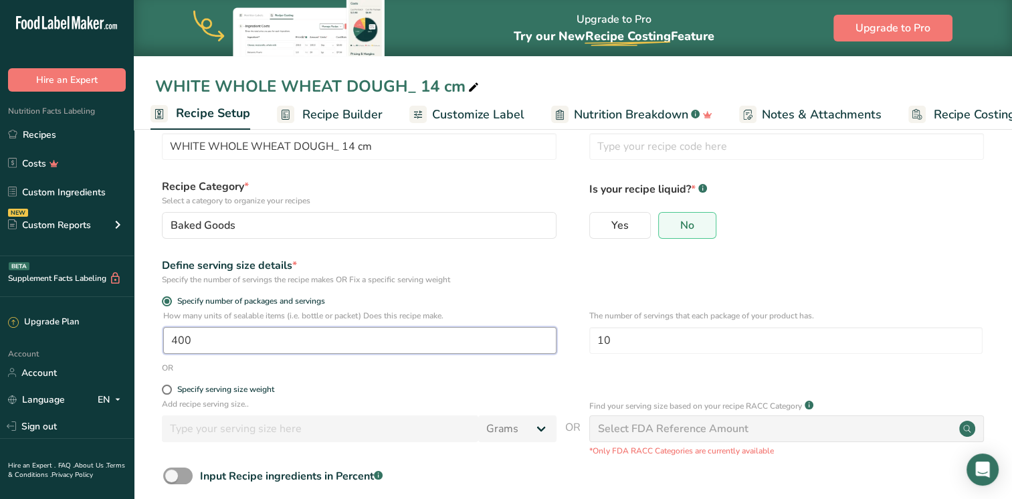
click at [225, 331] on input "400" at bounding box center [359, 340] width 393 height 27
type input "1"
type input "380"
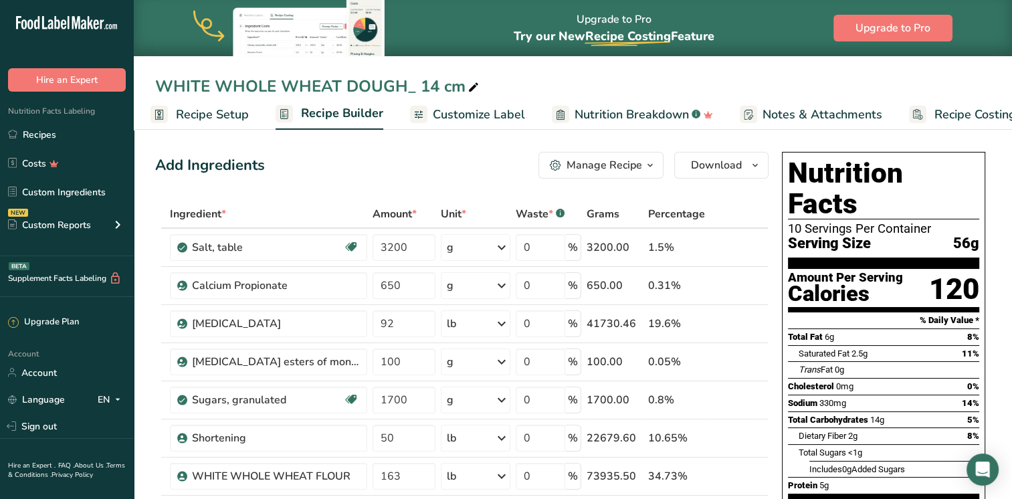
click at [222, 106] on span "Recipe Setup" at bounding box center [212, 115] width 73 height 18
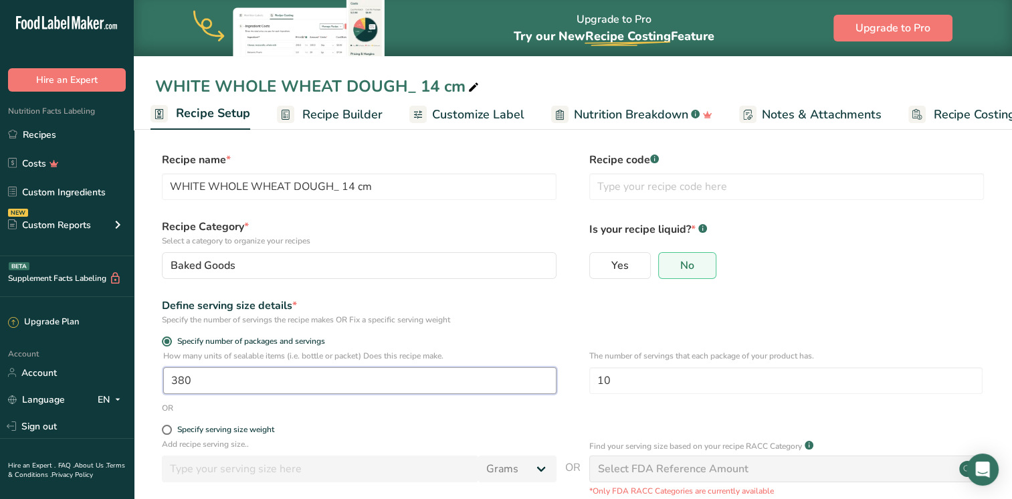
click at [238, 387] on input "380" at bounding box center [359, 380] width 393 height 27
type input "385"
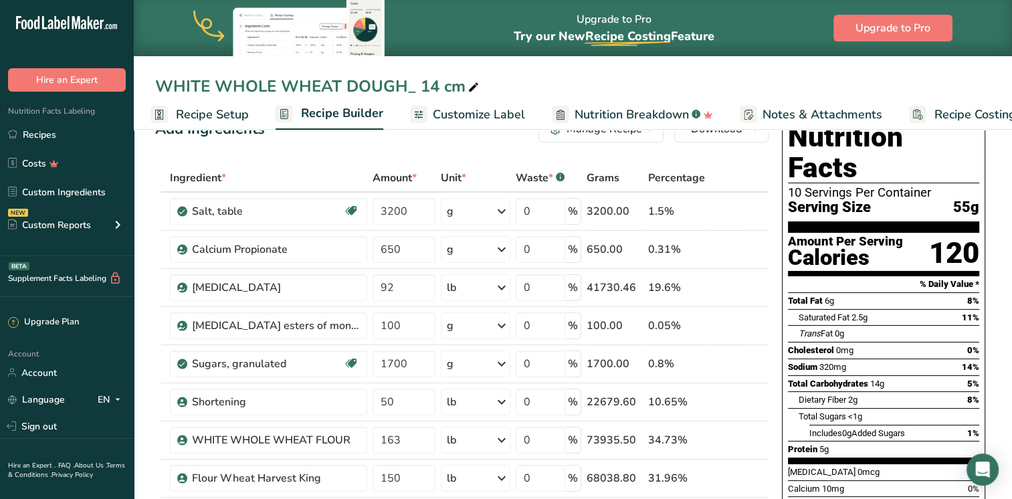
scroll to position [37, 0]
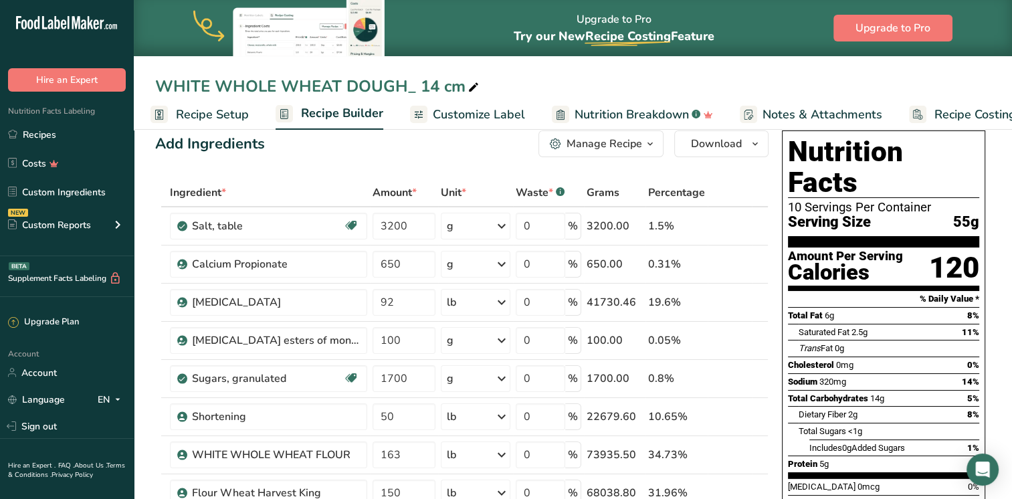
scroll to position [0, 0]
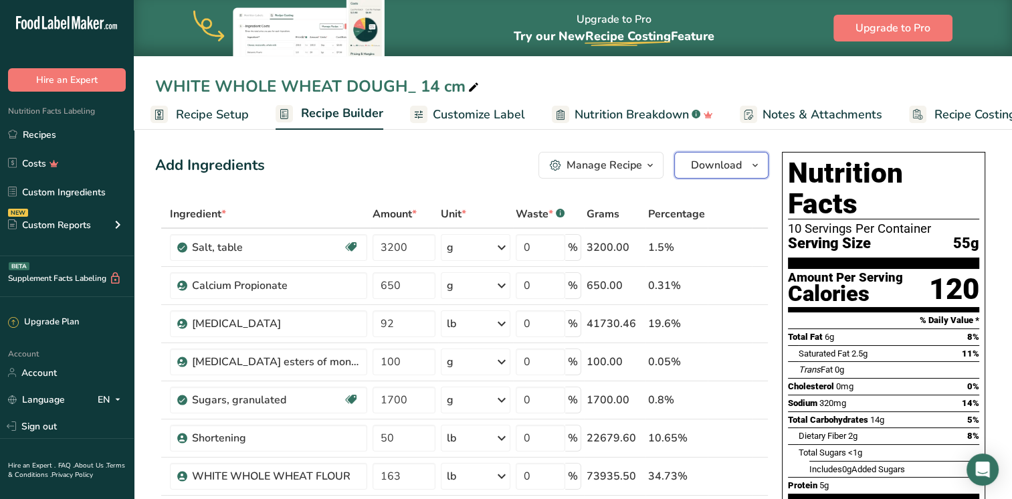
click at [715, 168] on span "Download" at bounding box center [716, 165] width 51 height 16
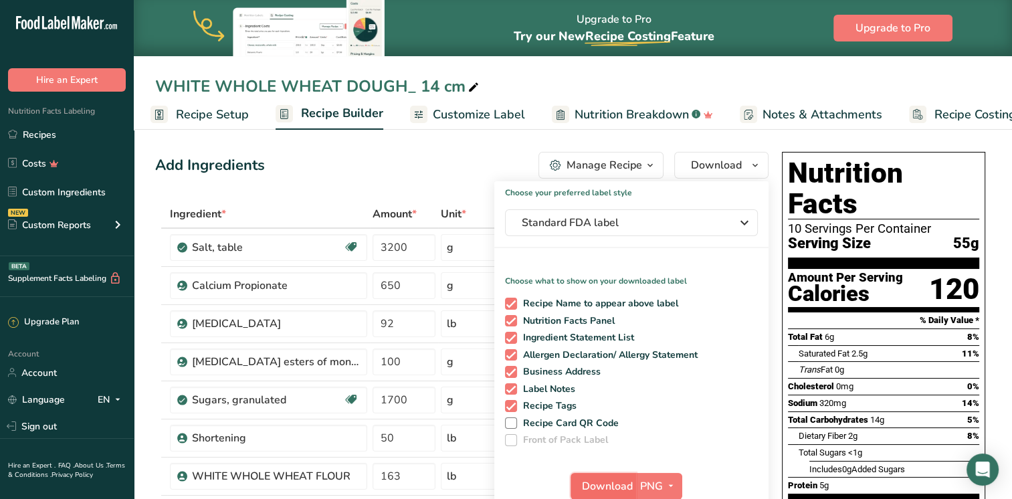
click at [619, 482] on span "Download" at bounding box center [607, 486] width 51 height 16
